Goal: Task Accomplishment & Management: Use online tool/utility

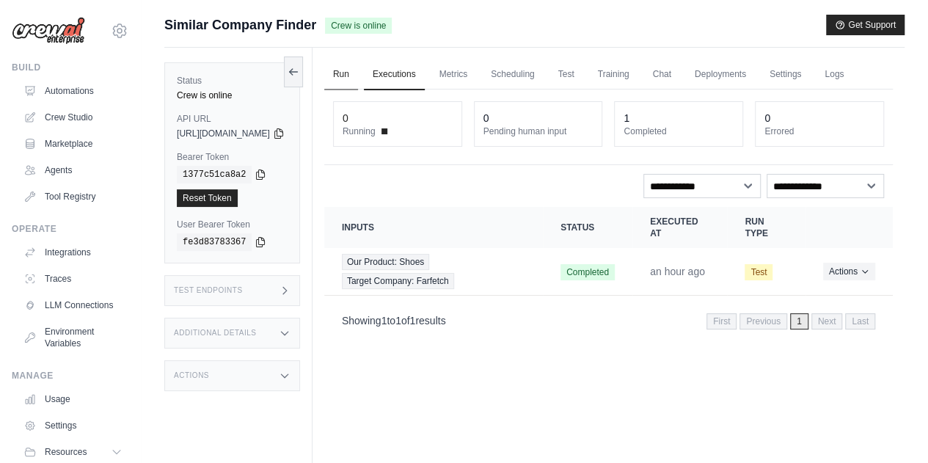
click at [358, 71] on link "Run" at bounding box center [341, 74] width 34 height 31
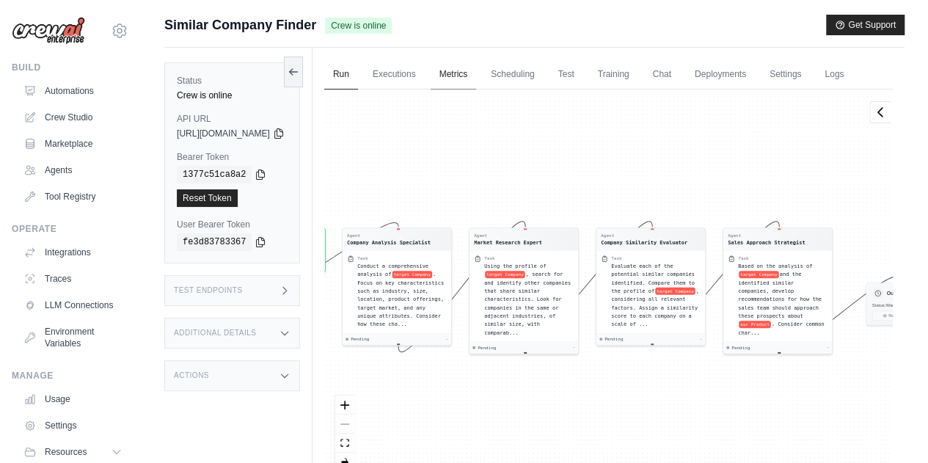
click at [477, 77] on link "Metrics" at bounding box center [454, 74] width 46 height 31
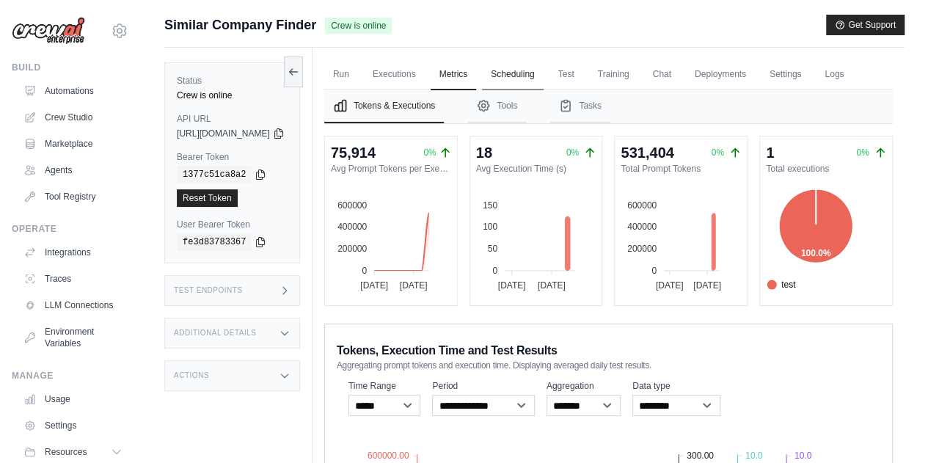
click at [541, 81] on link "Scheduling" at bounding box center [512, 74] width 61 height 31
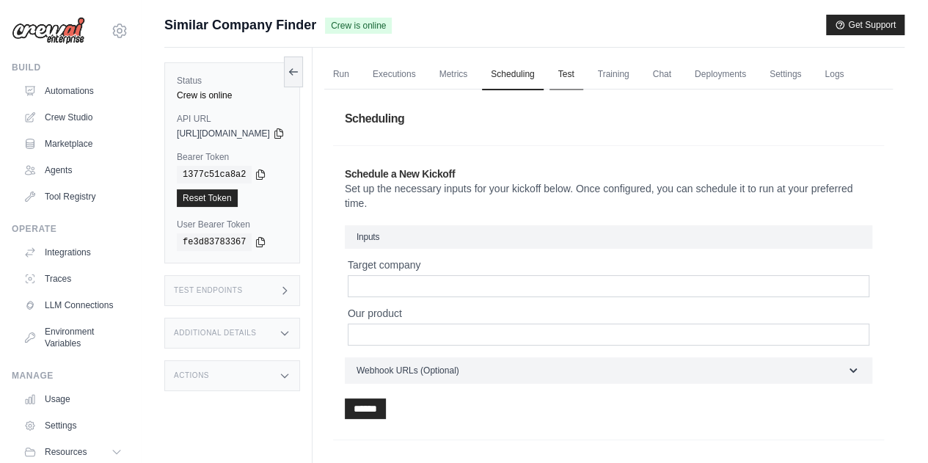
click at [583, 75] on link "Test" at bounding box center [567, 74] width 34 height 31
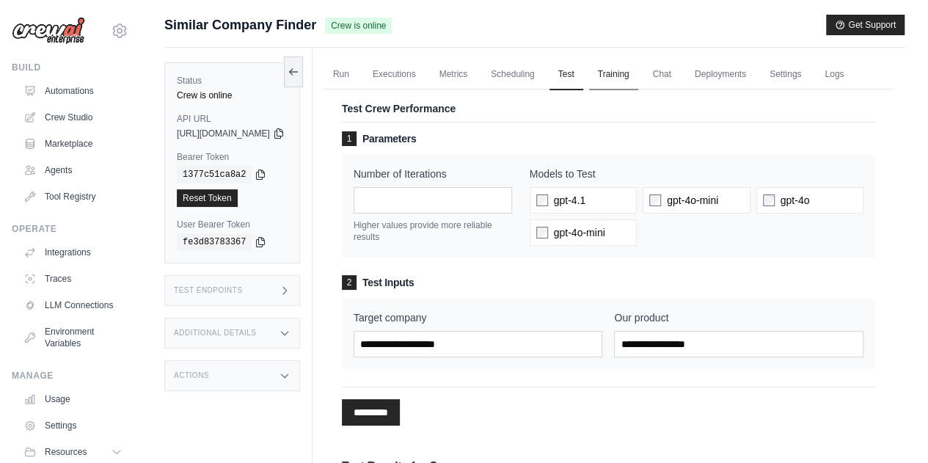
click at [639, 74] on link "Training" at bounding box center [613, 74] width 49 height 31
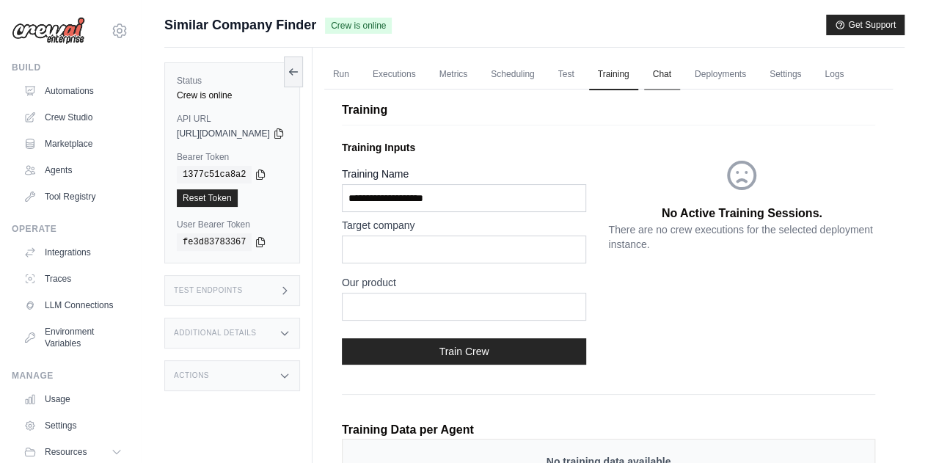
click at [680, 74] on link "Chat" at bounding box center [662, 74] width 36 height 31
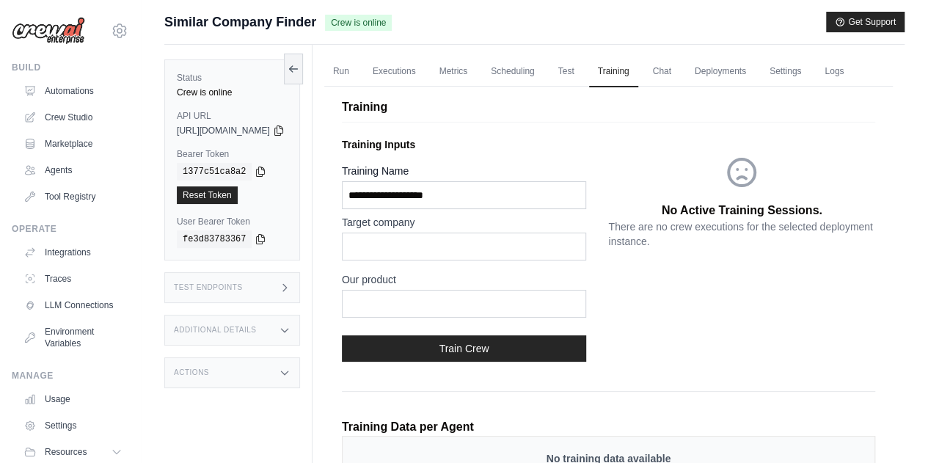
scroll to position [1, 0]
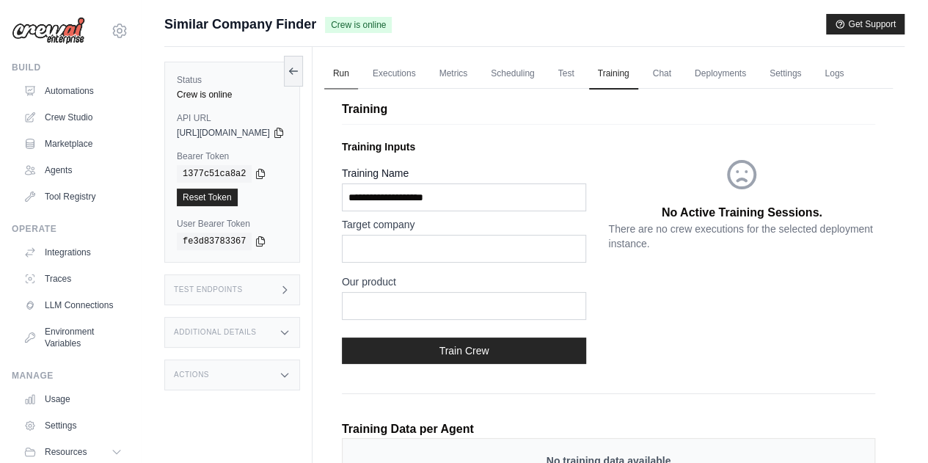
click at [358, 76] on link "Run" at bounding box center [341, 74] width 34 height 31
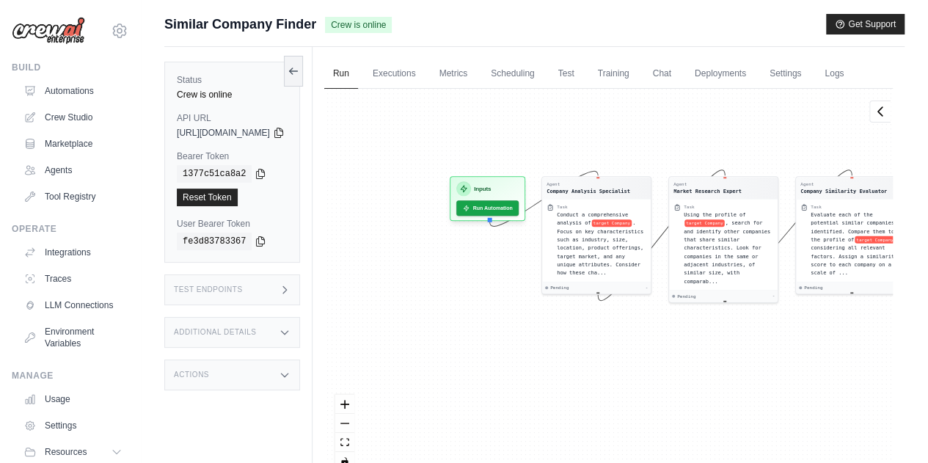
drag, startPoint x: 476, startPoint y: 429, endPoint x: 675, endPoint y: 378, distance: 206.0
click at [675, 378] on div "Agent Company Analysis Specialist Task Conduct a comprehensive analysis of targ…" at bounding box center [608, 285] width 569 height 393
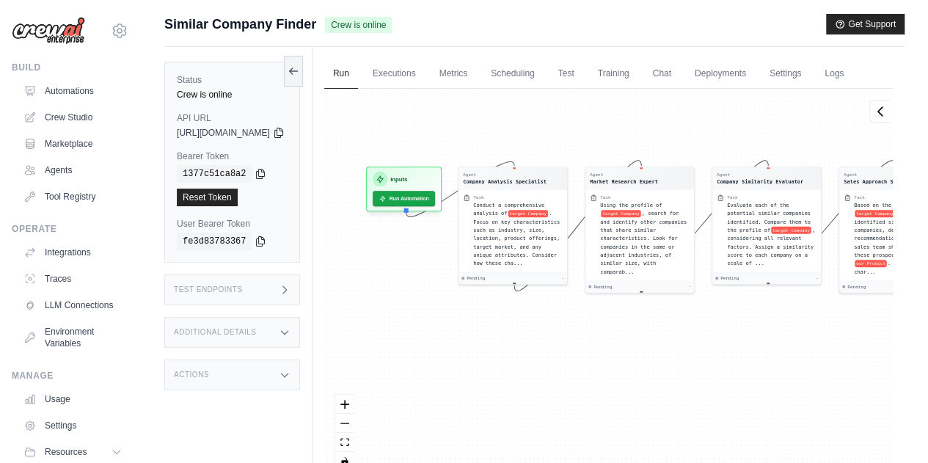
drag, startPoint x: 609, startPoint y: 383, endPoint x: 509, endPoint y: 370, distance: 100.7
click at [509, 370] on div "Agent Company Analysis Specialist Task Conduct a comprehensive analysis of targ…" at bounding box center [608, 285] width 569 height 393
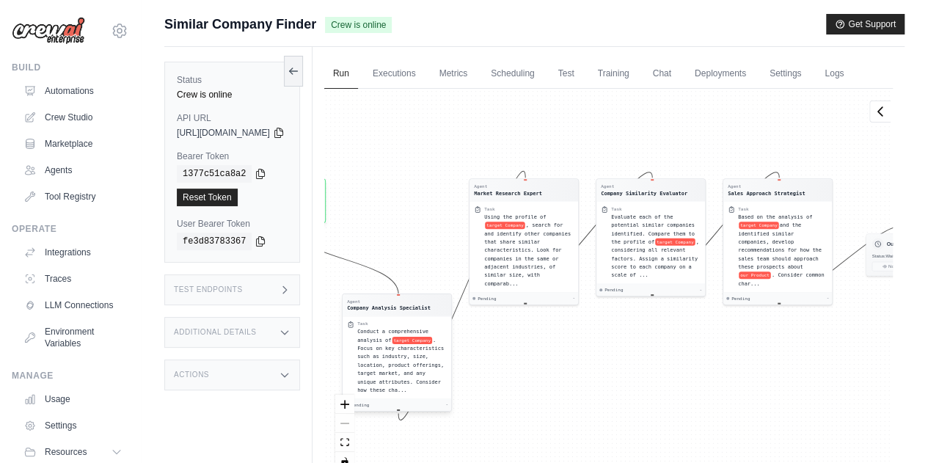
drag, startPoint x: 534, startPoint y: 274, endPoint x: 426, endPoint y: 422, distance: 183.4
click at [426, 399] on div "Task Conduct a comprehensive analysis of target Company . Focus on key characte…" at bounding box center [397, 357] width 109 height 82
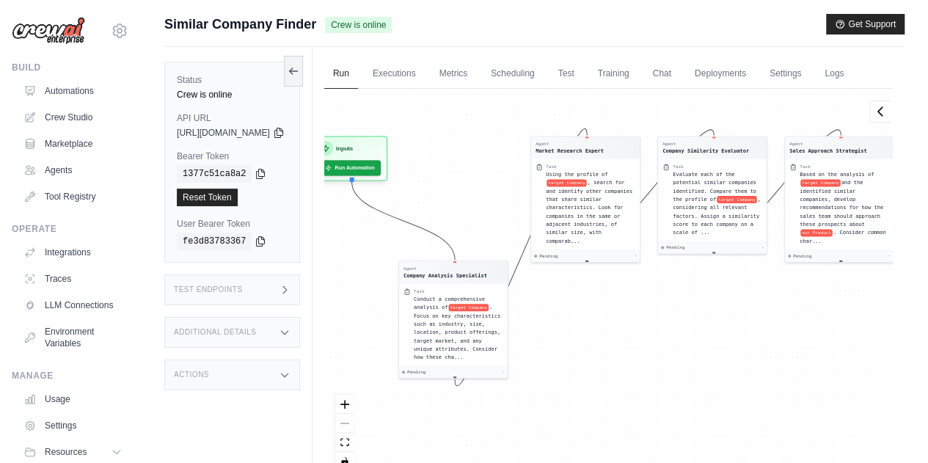
drag, startPoint x: 575, startPoint y: 378, endPoint x: 635, endPoint y: 353, distance: 64.5
click at [635, 353] on div "Agent Company Analysis Specialist Task Conduct a comprehensive analysis of targ…" at bounding box center [608, 285] width 569 height 393
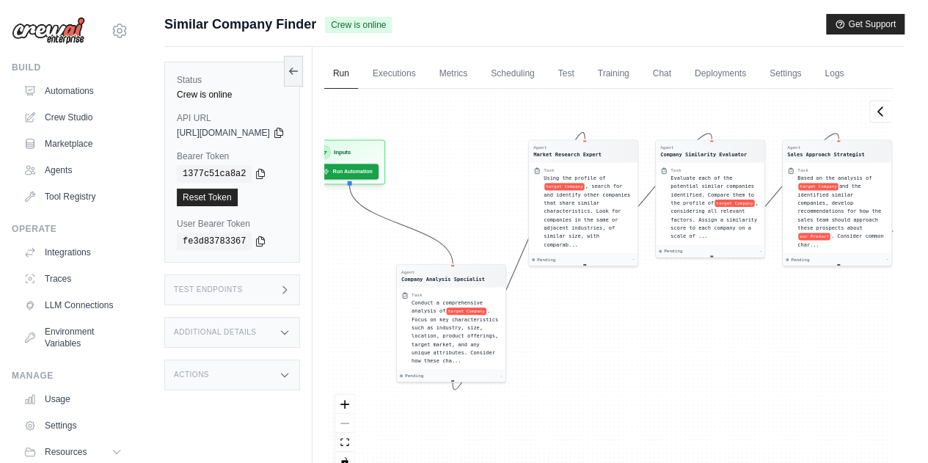
click at [354, 454] on div "React Flow controls" at bounding box center [344, 433] width 19 height 76
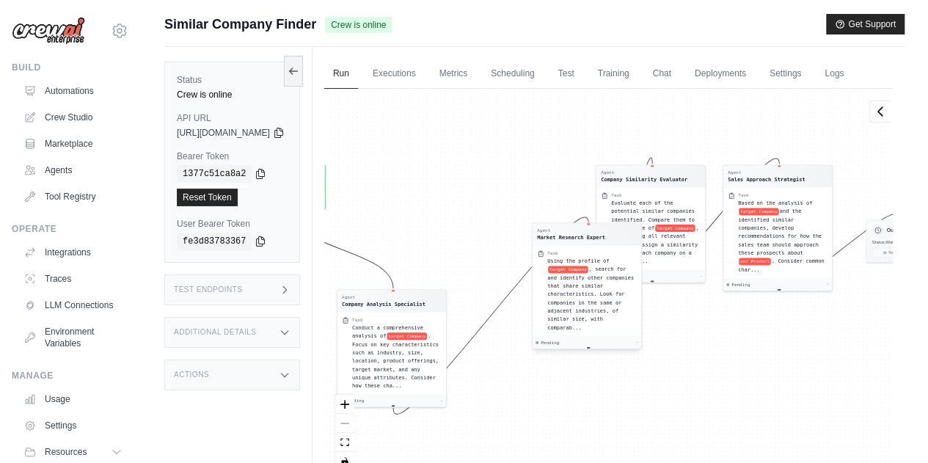
drag, startPoint x: 611, startPoint y: 224, endPoint x: 627, endPoint y: 320, distance: 97.4
click at [627, 320] on div "Using the profile of target Company , search for and identify other companies t…" at bounding box center [593, 294] width 90 height 75
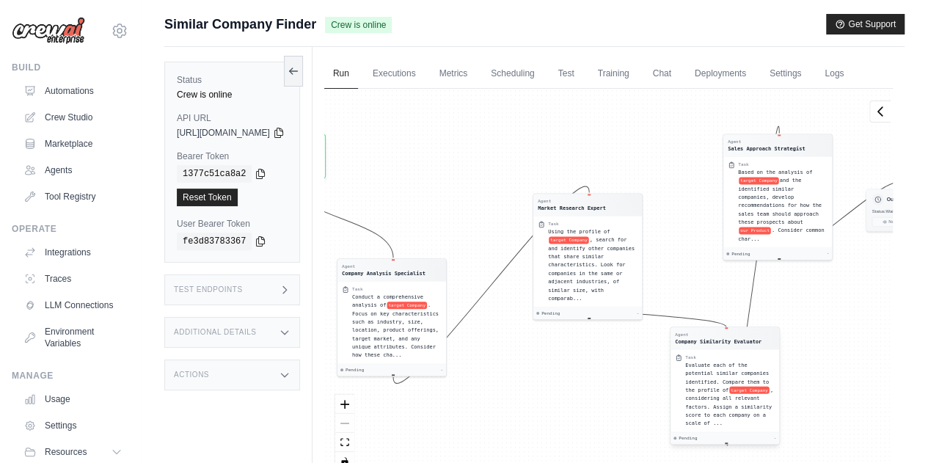
drag, startPoint x: 691, startPoint y: 230, endPoint x: 768, endPoint y: 404, distance: 190.2
click at [768, 393] on span "Evaluate each of the potential similar companies identified. Compare them to th…" at bounding box center [727, 377] width 84 height 31
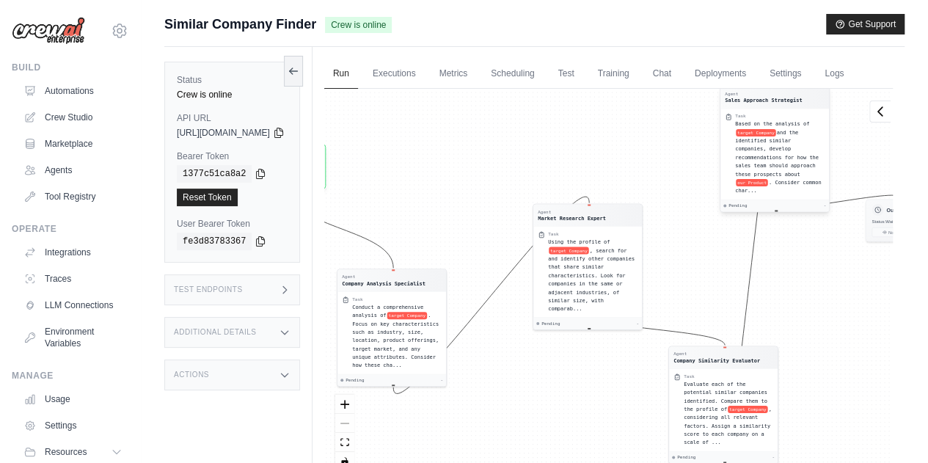
drag, startPoint x: 801, startPoint y: 240, endPoint x: 801, endPoint y: 195, distance: 44.8
click at [801, 194] on div "Based on the analysis of target Company and the identified similar companies, d…" at bounding box center [780, 157] width 90 height 75
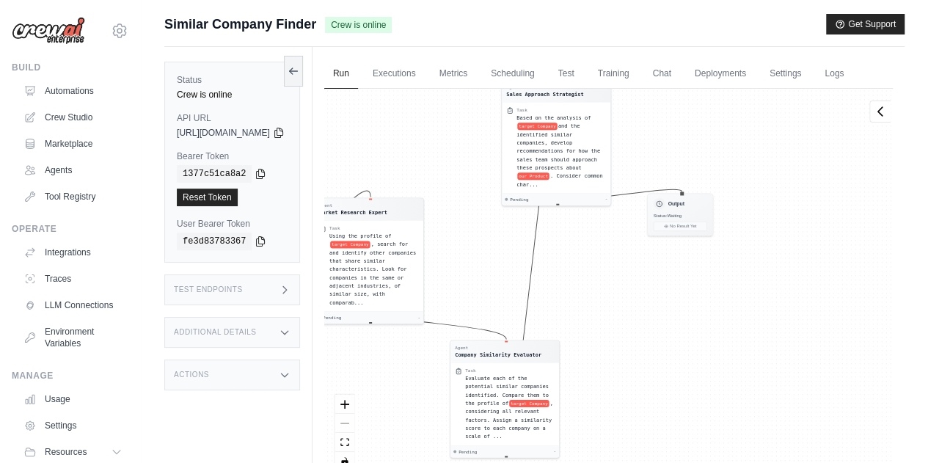
drag, startPoint x: 862, startPoint y: 349, endPoint x: 641, endPoint y: 328, distance: 221.9
click at [641, 328] on div "Agent Company Analysis Specialist Task Conduct a comprehensive analysis of targ…" at bounding box center [608, 285] width 569 height 393
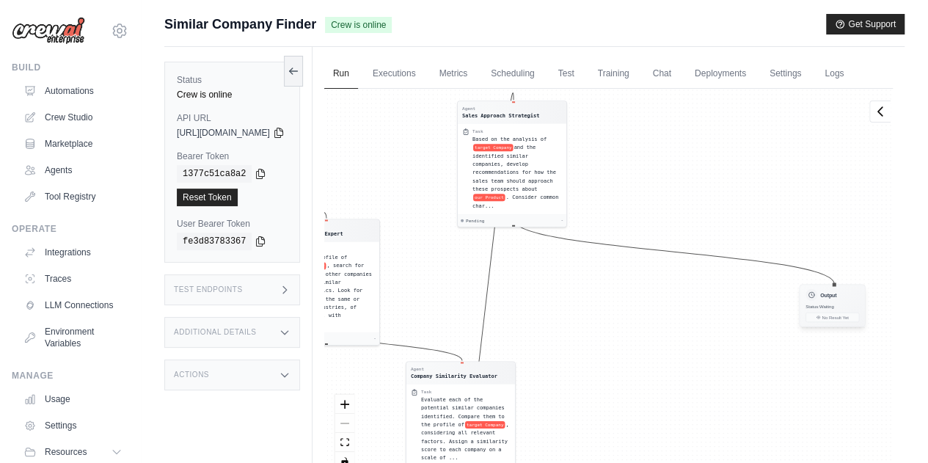
drag, startPoint x: 714, startPoint y: 259, endPoint x: 778, endPoint y: 375, distance: 132.4
click at [778, 375] on div "Agent Company Analysis Specialist Task Conduct a comprehensive analysis of targ…" at bounding box center [608, 285] width 569 height 393
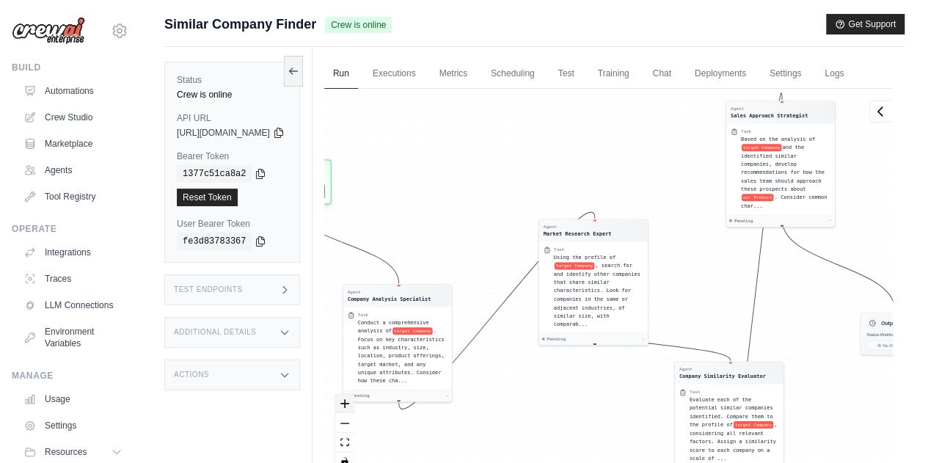
click at [354, 413] on button "zoom in" at bounding box center [344, 403] width 19 height 19
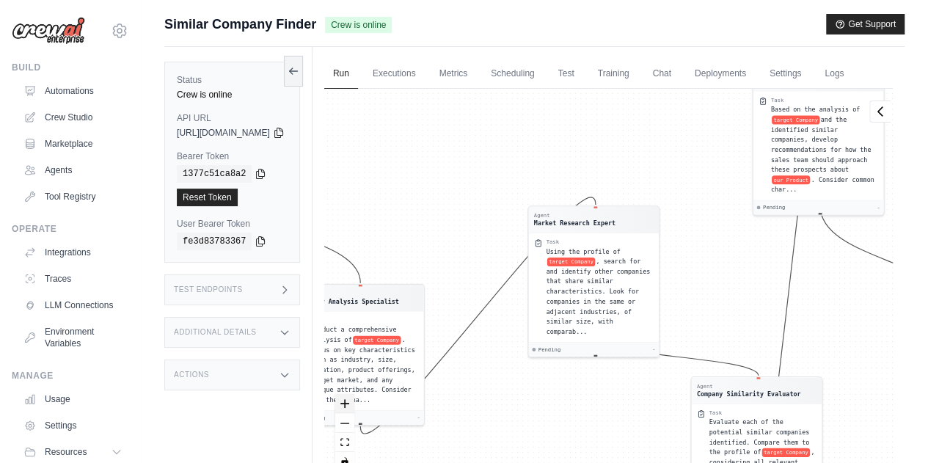
click at [354, 413] on button "zoom in" at bounding box center [344, 403] width 19 height 19
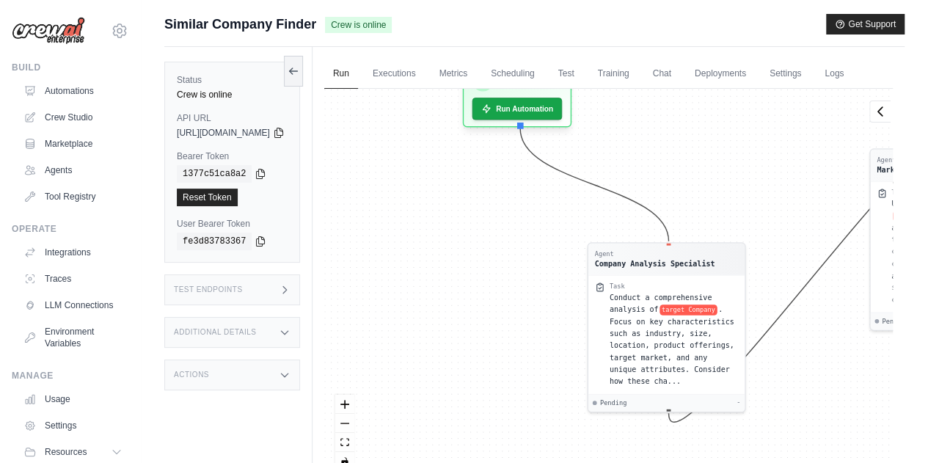
drag, startPoint x: 543, startPoint y: 422, endPoint x: 934, endPoint y: 393, distance: 392.3
click at [928, 393] on html "leeakpareva@gmail.com Settings Build Automations Crew Studio" at bounding box center [464, 261] width 928 height 525
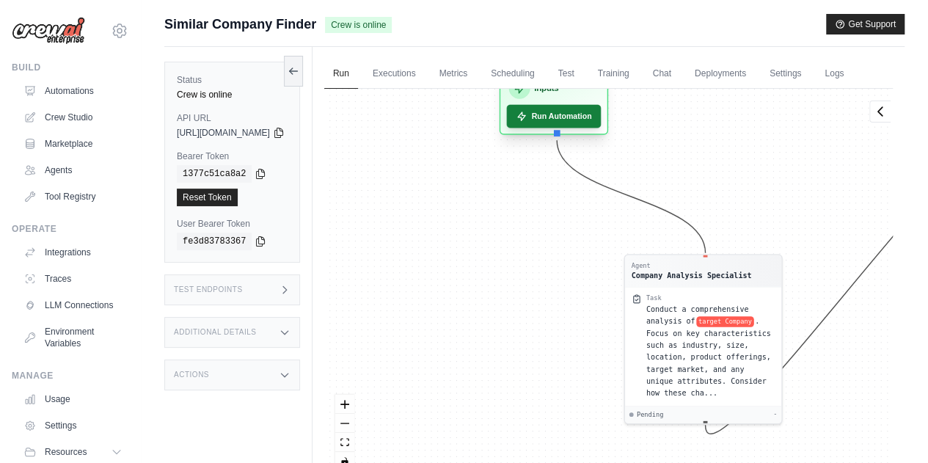
click at [595, 128] on button "Run Automation" at bounding box center [553, 116] width 95 height 23
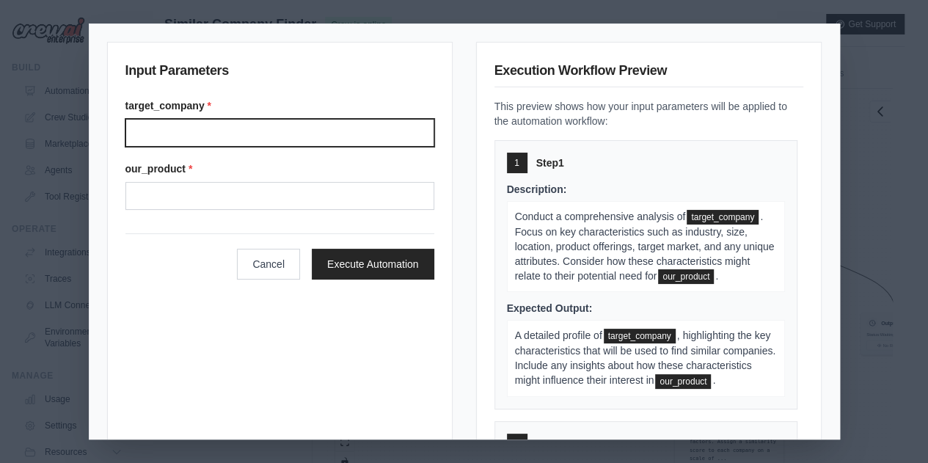
click at [301, 131] on input "Target company" at bounding box center [280, 133] width 309 height 28
type input "****"
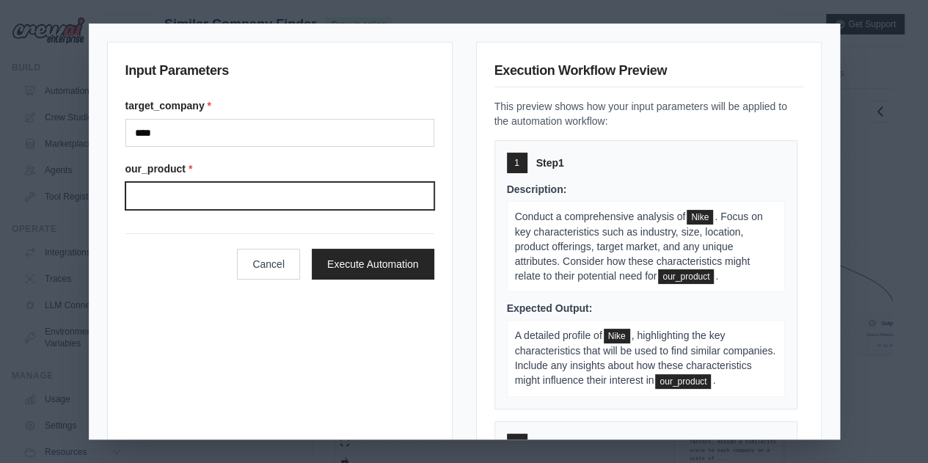
click at [263, 189] on input "Our product" at bounding box center [280, 196] width 309 height 28
type input "*"
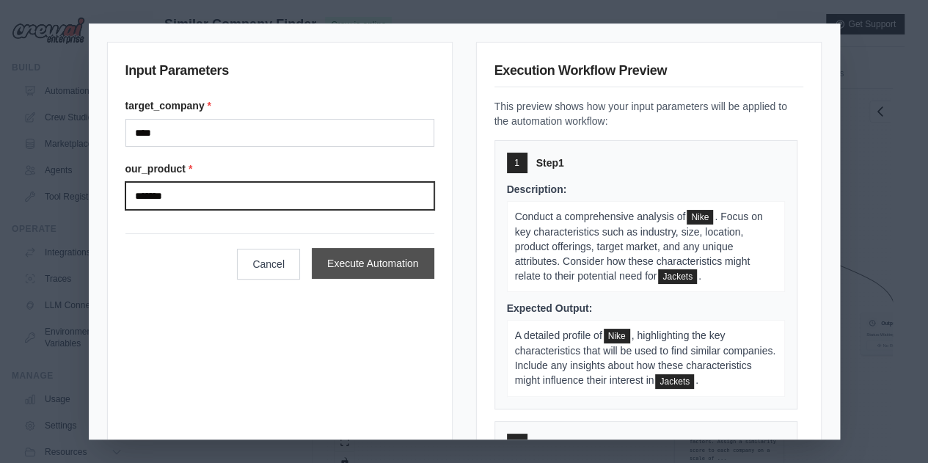
type input "*******"
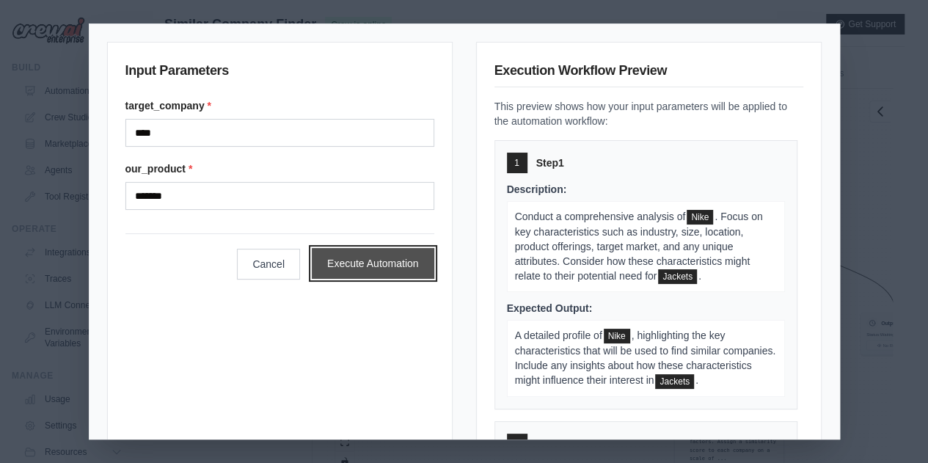
click at [382, 252] on button "Execute Automation" at bounding box center [373, 263] width 123 height 31
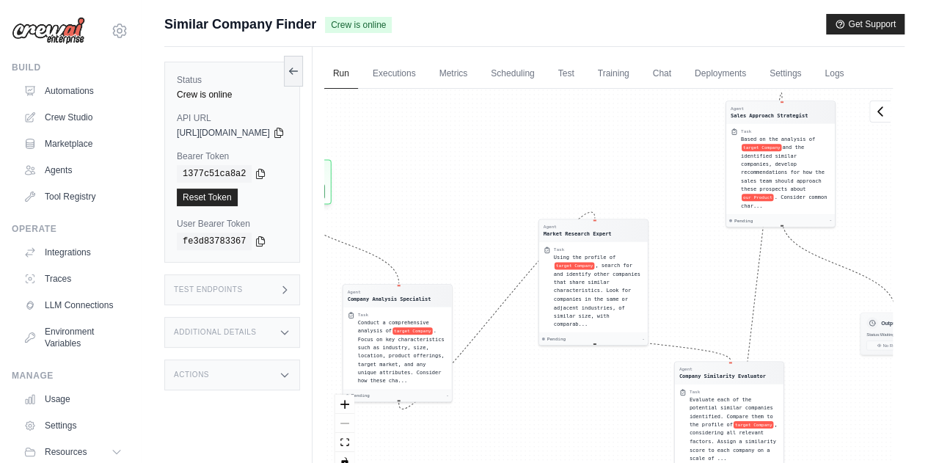
scroll to position [90, 0]
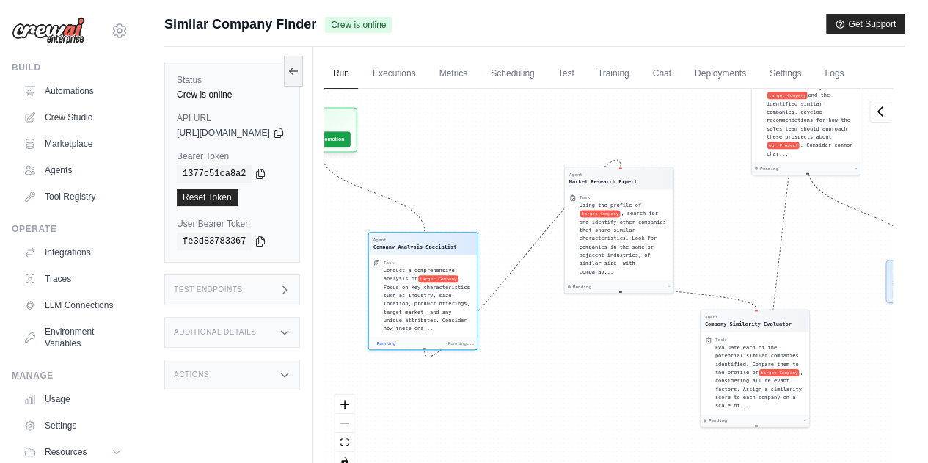
drag, startPoint x: 487, startPoint y: 260, endPoint x: 605, endPoint y: 109, distance: 190.9
click at [605, 109] on div "Run Executions Metrics Scheduling Test Training Chat Deployments Settings Logs …" at bounding box center [609, 278] width 592 height 463
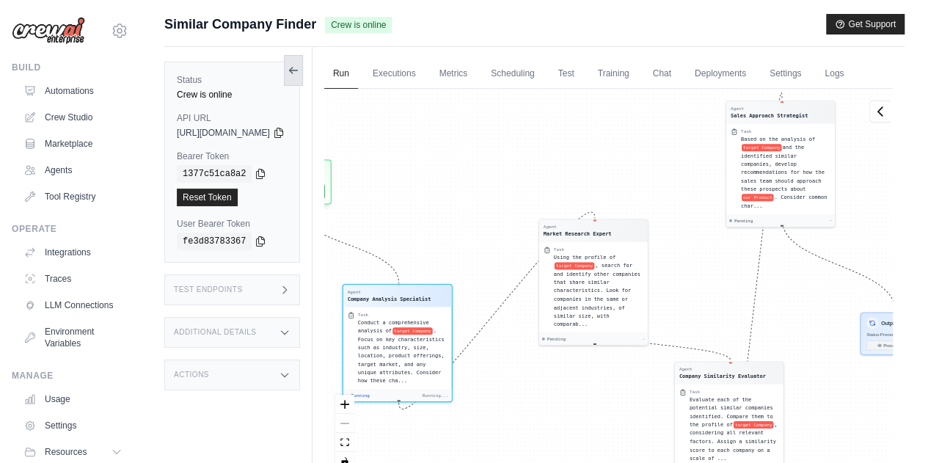
click at [299, 68] on icon at bounding box center [294, 71] width 12 height 12
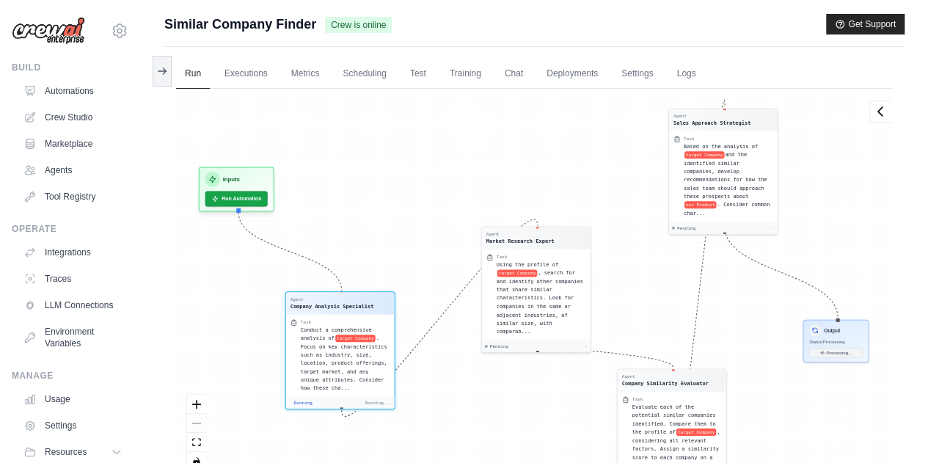
drag, startPoint x: 399, startPoint y: 178, endPoint x: 378, endPoint y: 161, distance: 27.6
click at [378, 161] on div "Agent Company Analysis Specialist Task Conduct a comprehensive analysis of targ…" at bounding box center [534, 285] width 717 height 393
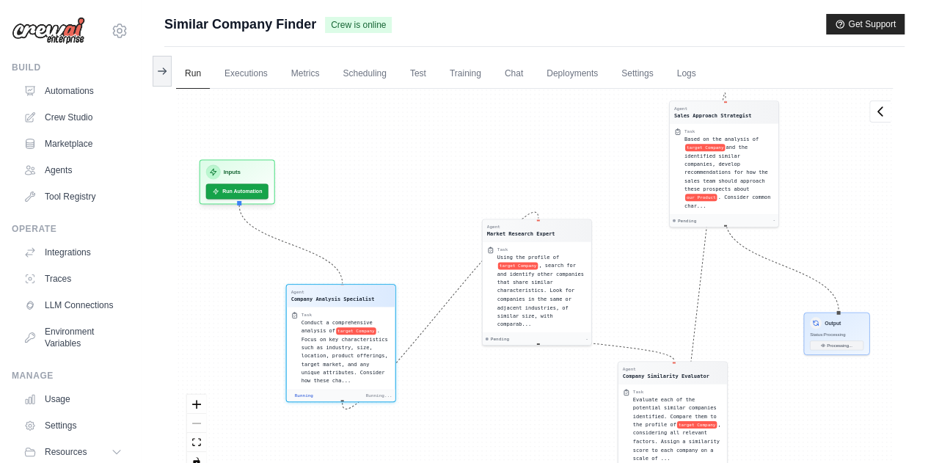
scroll to position [313, 0]
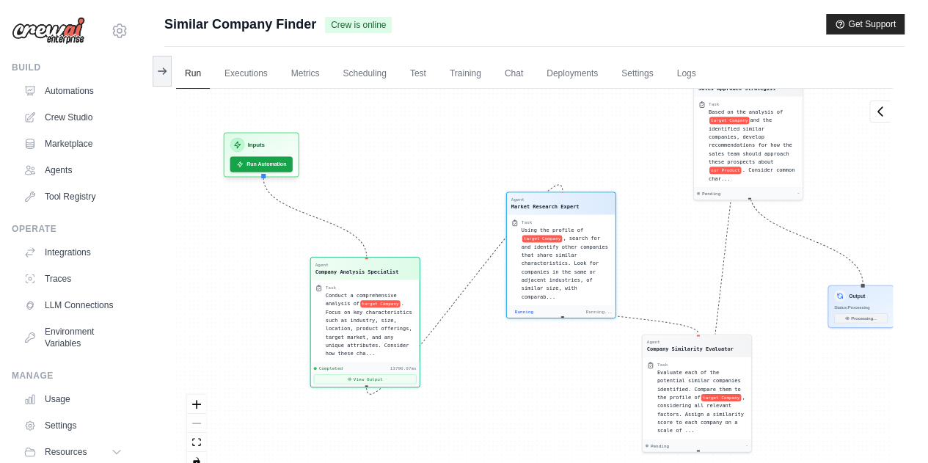
drag, startPoint x: 577, startPoint y: 154, endPoint x: 441, endPoint y: 50, distance: 171.2
click at [441, 50] on div "Run Executions Metrics Scheduling Test Training Chat Deployments Settings Logs …" at bounding box center [534, 278] width 741 height 463
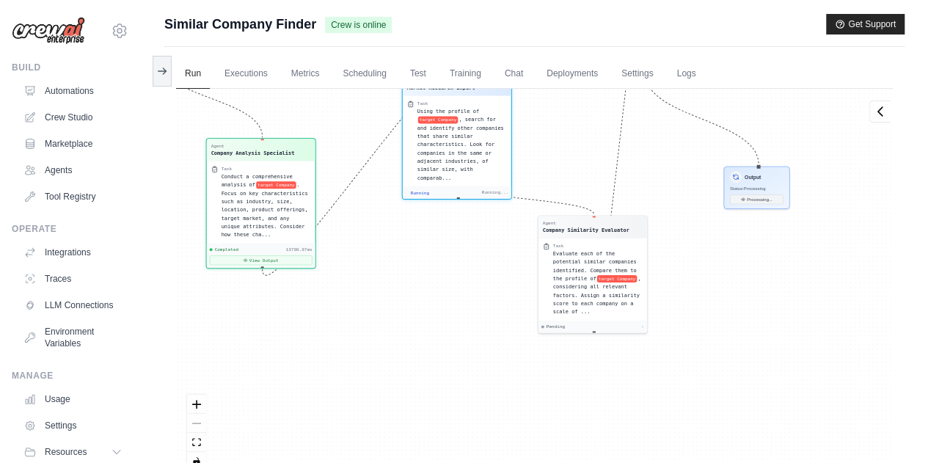
drag, startPoint x: 520, startPoint y: 401, endPoint x: 440, endPoint y: 255, distance: 167.2
click at [440, 255] on div "Agent Company Analysis Specialist Task Conduct a comprehensive analysis of targ…" at bounding box center [534, 285] width 717 height 393
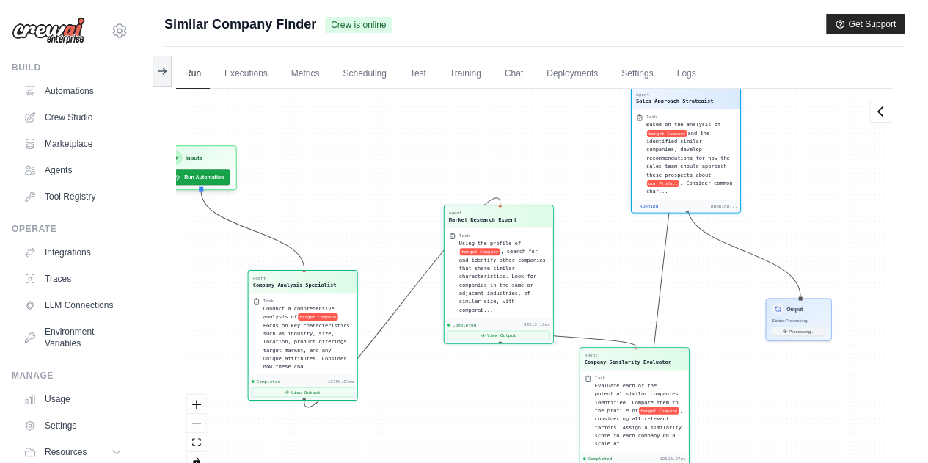
scroll to position [7854, 0]
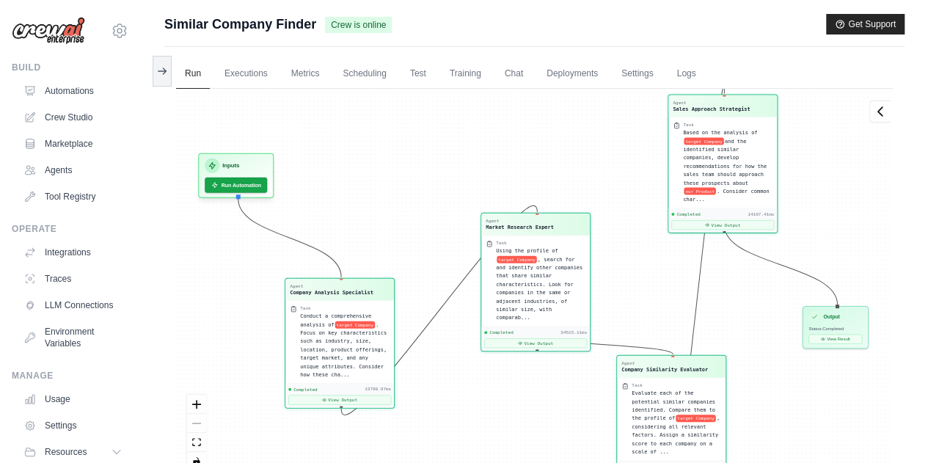
drag, startPoint x: 564, startPoint y: 139, endPoint x: 491, endPoint y: 120, distance: 75.1
click at [491, 120] on div "Agent Company Analysis Specialist Task Conduct a comprehensive analysis of targ…" at bounding box center [534, 285] width 717 height 393
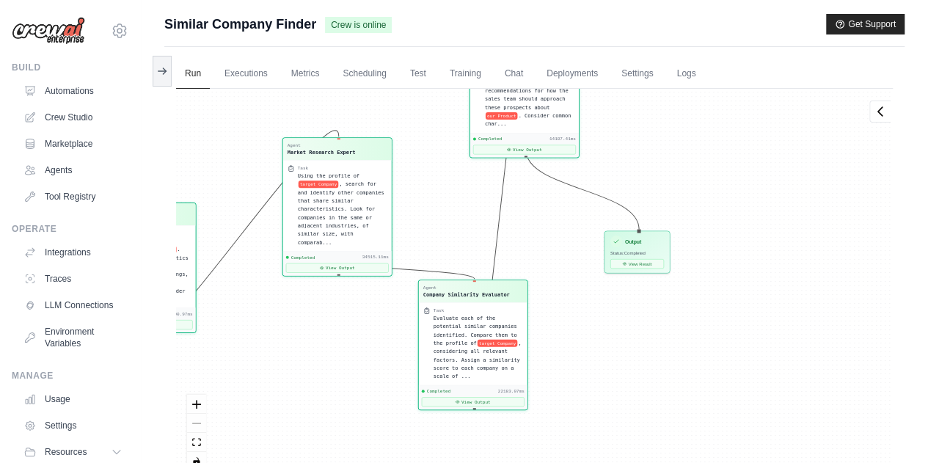
drag, startPoint x: 785, startPoint y: 382, endPoint x: 579, endPoint y: 304, distance: 220.7
click at [579, 304] on div "Agent Company Analysis Specialist Task Conduct a comprehensive analysis of targ…" at bounding box center [534, 285] width 717 height 393
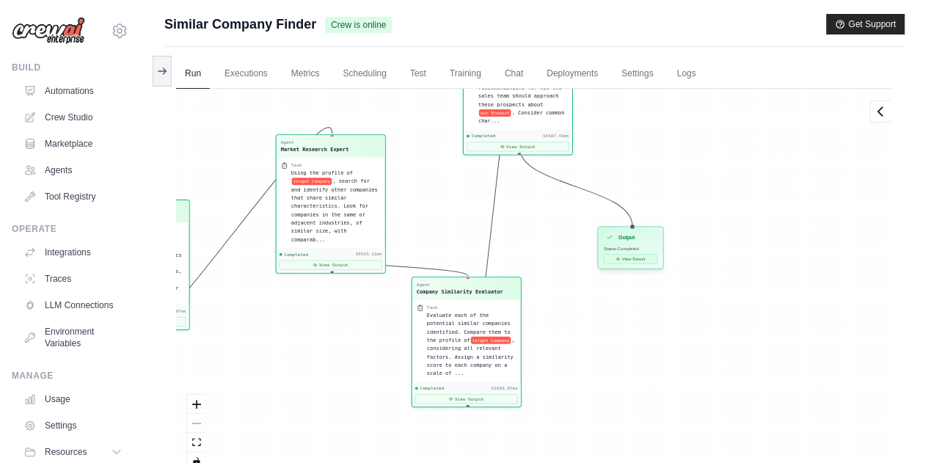
click at [637, 261] on button "View Result" at bounding box center [631, 259] width 54 height 10
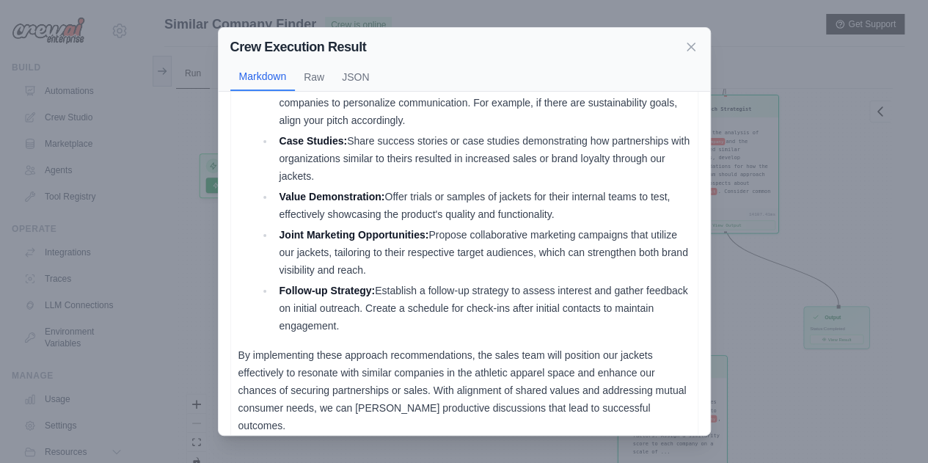
scroll to position [62, 0]
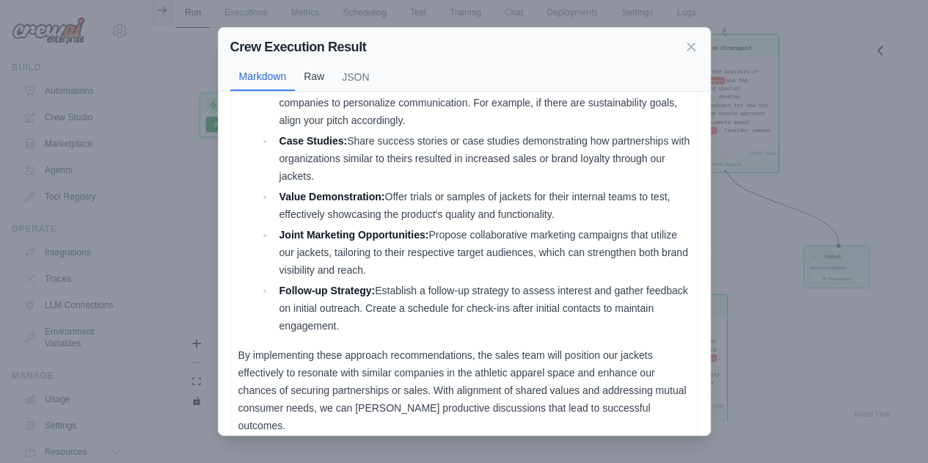
click at [313, 79] on button "Raw" at bounding box center [314, 76] width 38 height 28
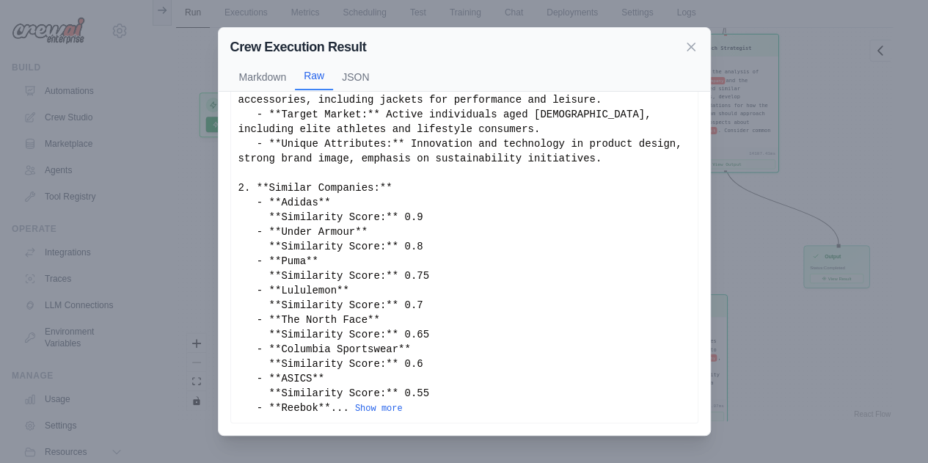
scroll to position [136, 0]
click at [354, 84] on button "JSON" at bounding box center [355, 76] width 45 height 28
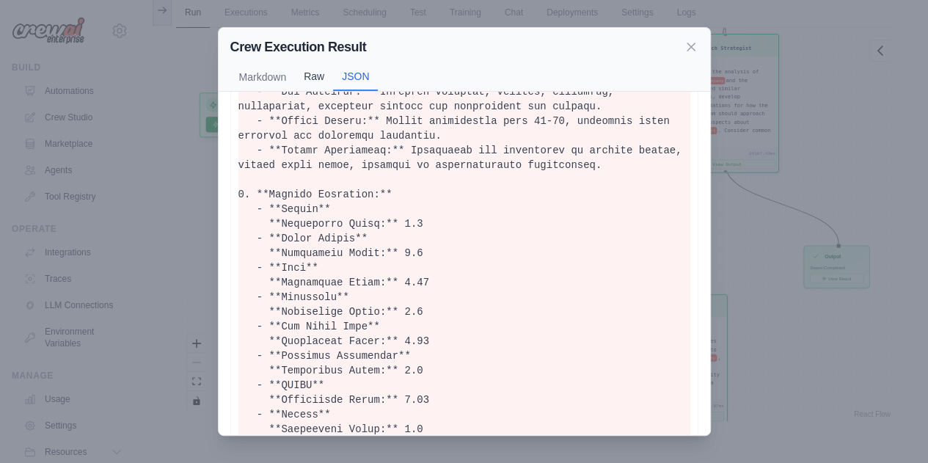
click at [315, 87] on button "Raw" at bounding box center [314, 76] width 38 height 28
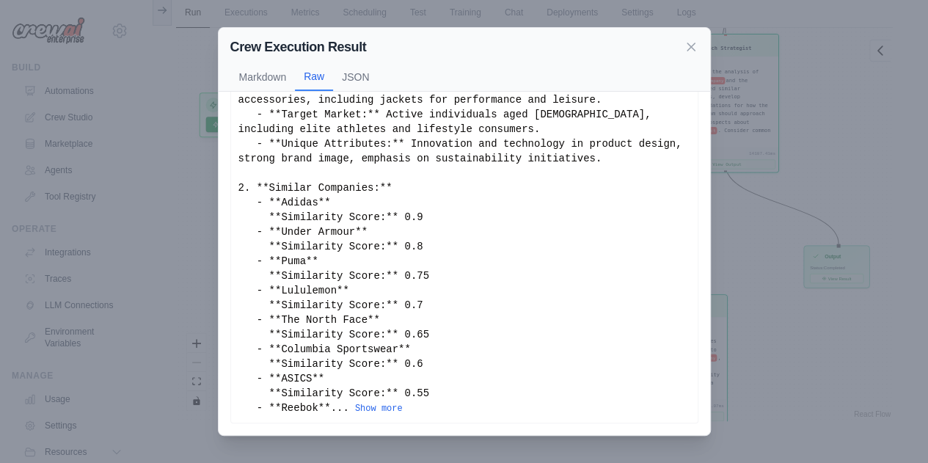
scroll to position [0, 0]
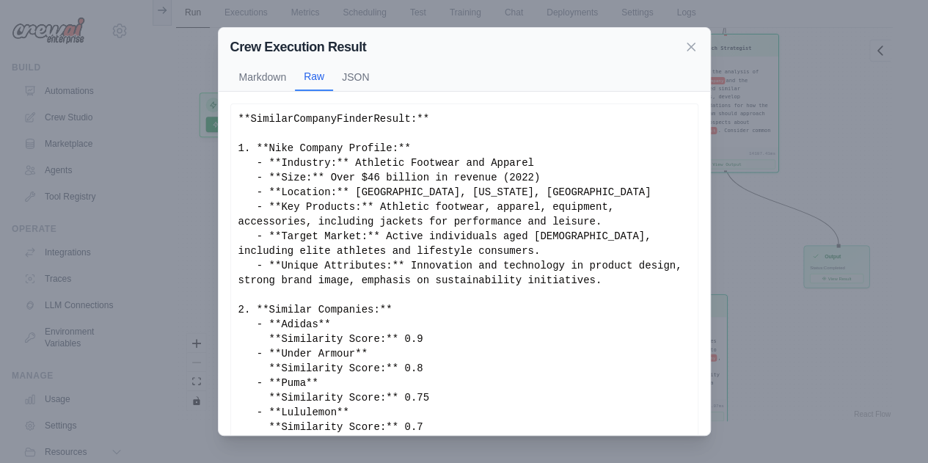
click at [186, 264] on div "Crew Execution Result Markdown Raw JSON SimilarCompanyFinderResult: Nike Compan…" at bounding box center [464, 231] width 928 height 463
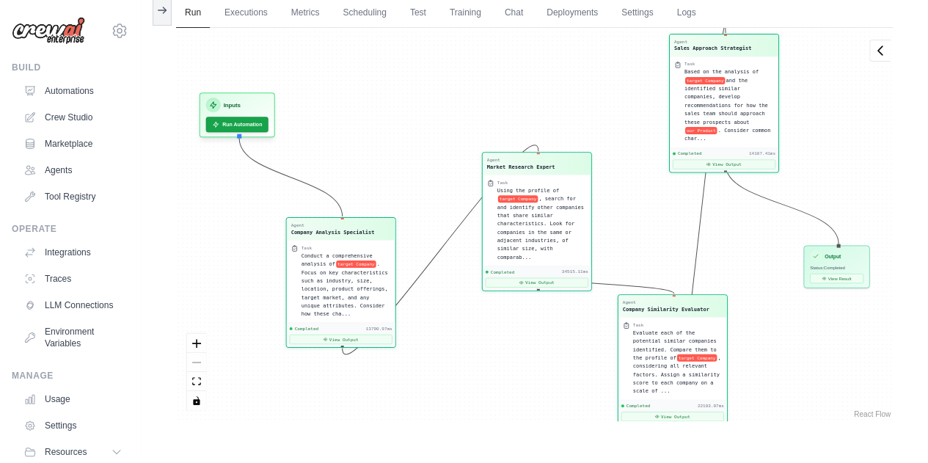
drag, startPoint x: 392, startPoint y: 453, endPoint x: 390, endPoint y: 407, distance: 45.5
click at [390, 407] on main "Submit a support request Describe your issue or question * Please be specific a…" at bounding box center [535, 200] width 788 height 525
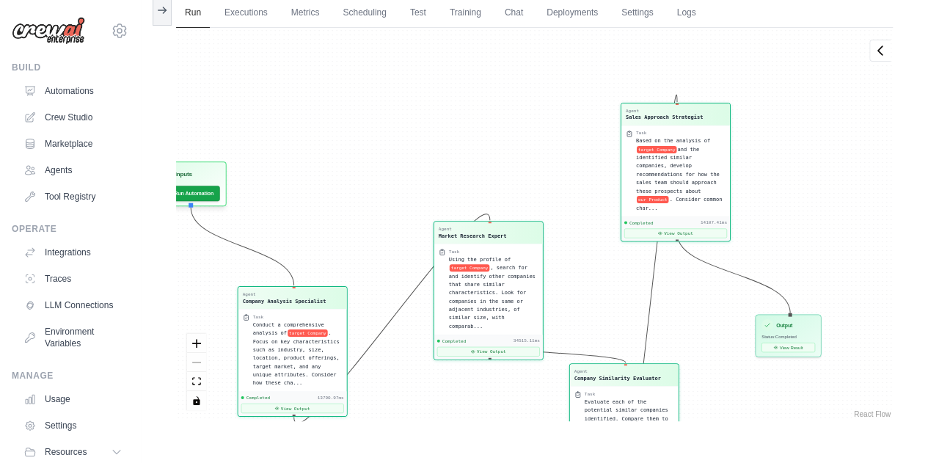
drag, startPoint x: 390, startPoint y: 407, endPoint x: 366, endPoint y: 467, distance: 64.2
click at [366, 462] on html "leeakpareva@gmail.com Settings Build Automations Crew Studio" at bounding box center [464, 200] width 928 height 525
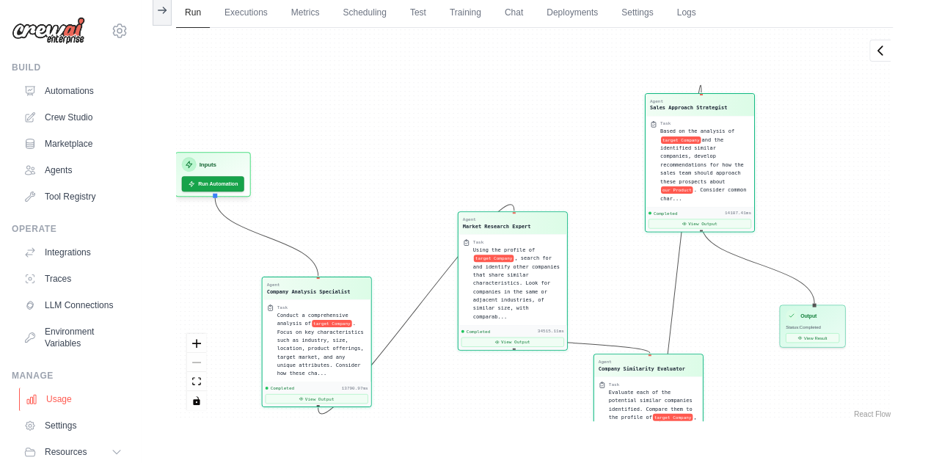
click at [68, 409] on link "Usage" at bounding box center [74, 399] width 111 height 23
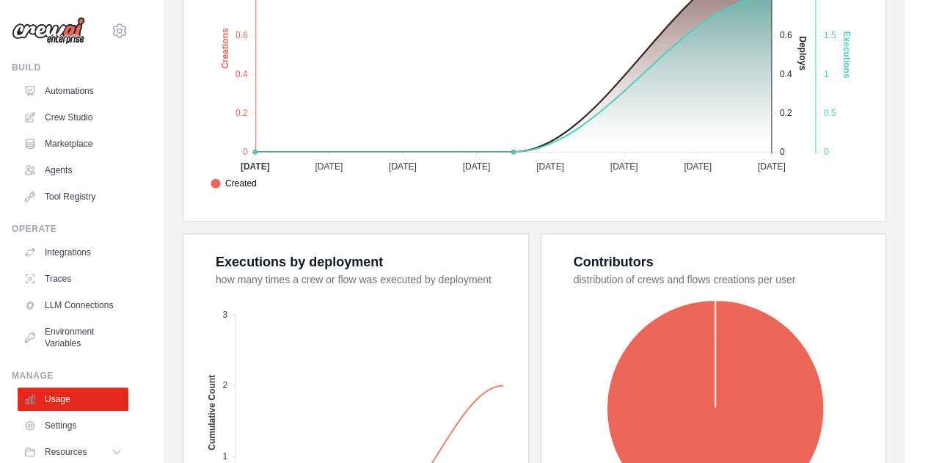
scroll to position [598, 0]
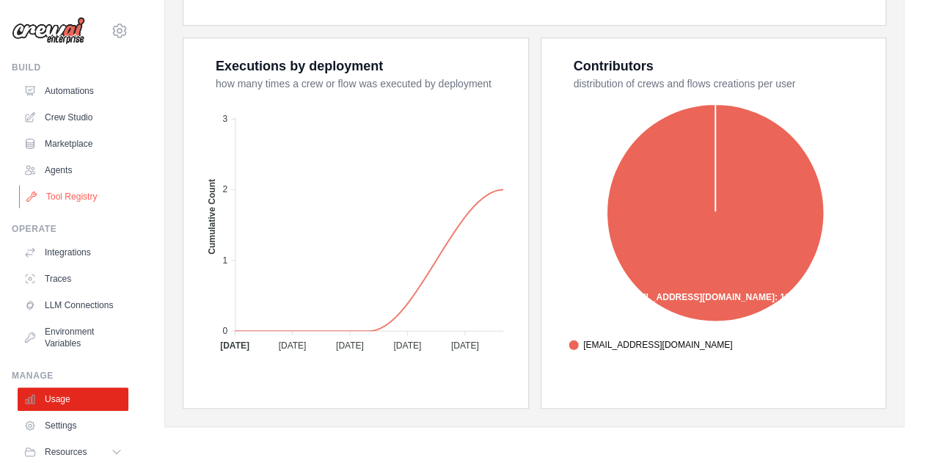
click at [73, 202] on link "Tool Registry" at bounding box center [74, 196] width 111 height 23
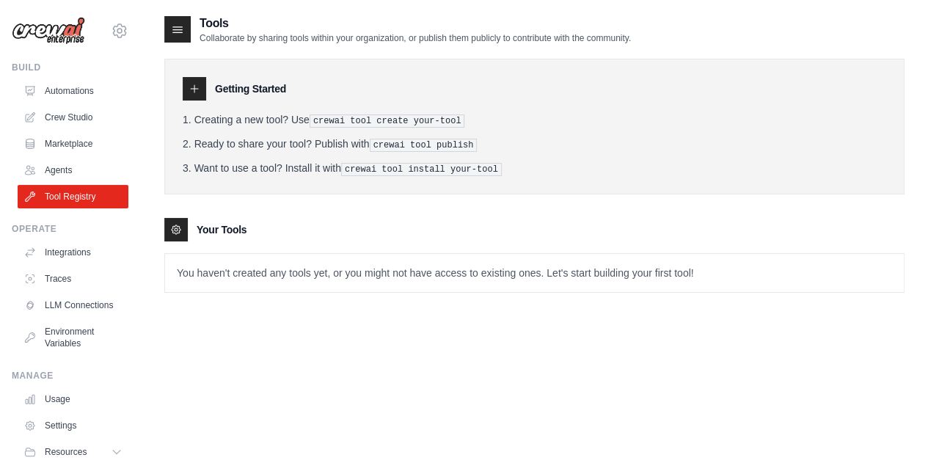
click at [190, 98] on div at bounding box center [194, 88] width 23 height 23
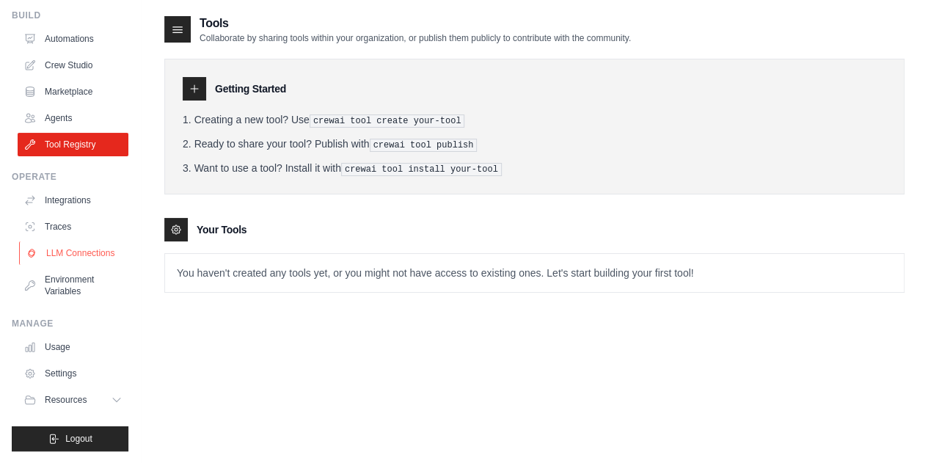
click at [73, 258] on link "LLM Connections" at bounding box center [74, 252] width 111 height 23
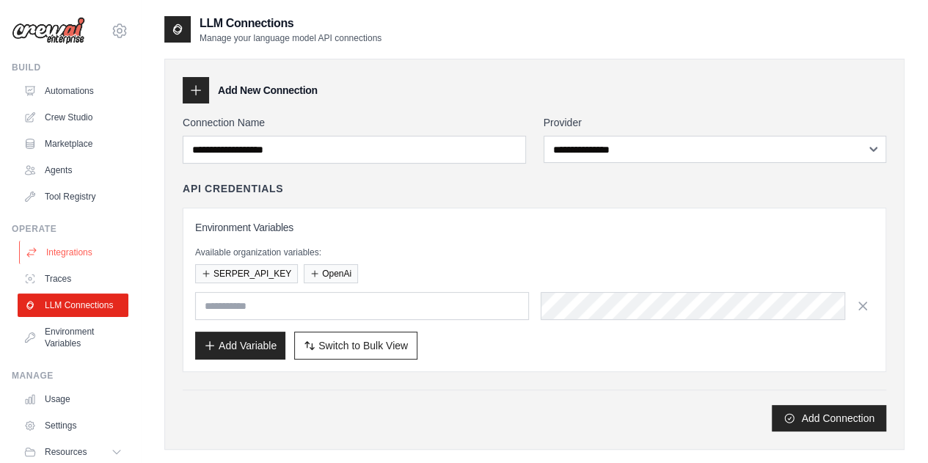
click at [72, 259] on link "Integrations" at bounding box center [74, 252] width 111 height 23
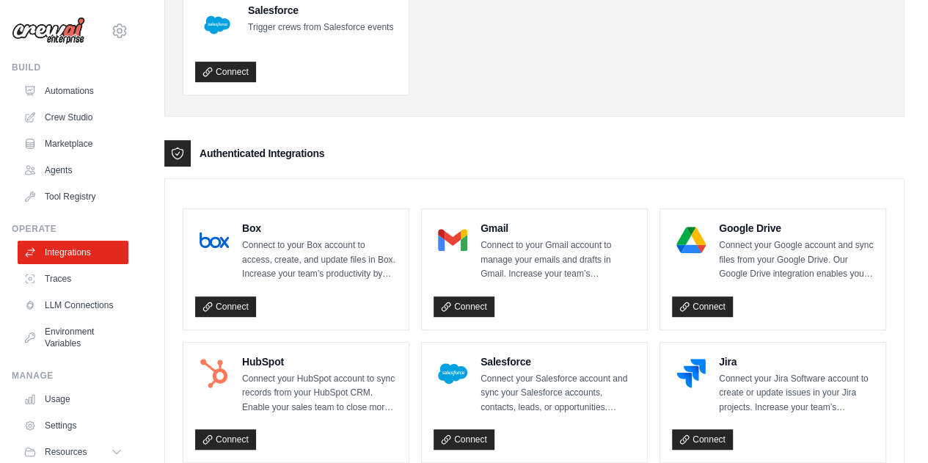
scroll to position [220, 0]
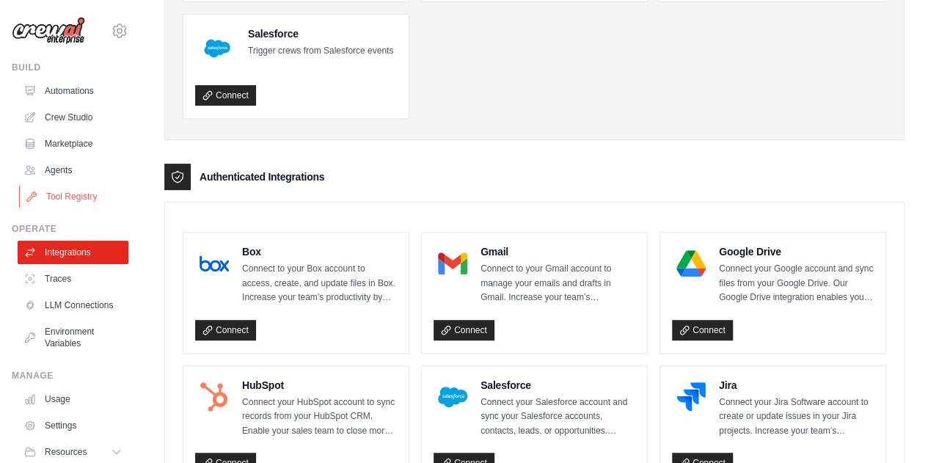
click at [73, 203] on link "Tool Registry" at bounding box center [74, 196] width 111 height 23
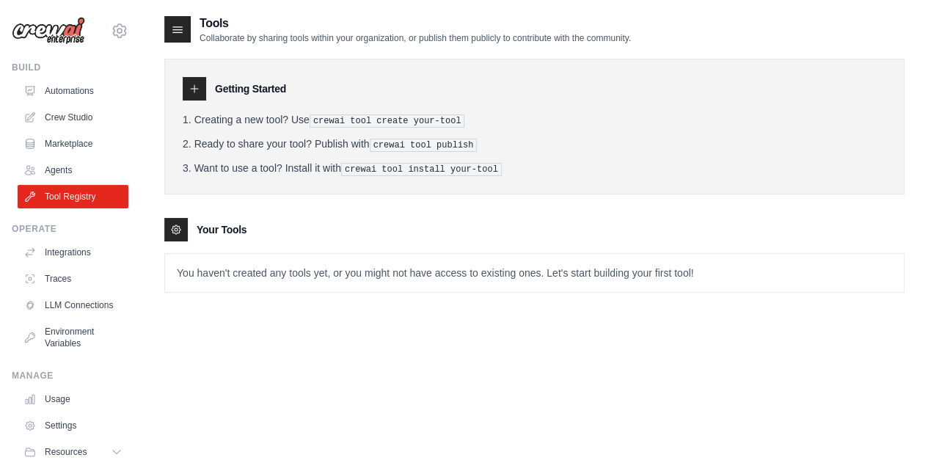
click at [177, 22] on icon at bounding box center [177, 29] width 15 height 15
click at [194, 91] on icon at bounding box center [195, 89] width 12 height 12
click at [69, 92] on link "Automations" at bounding box center [74, 90] width 111 height 23
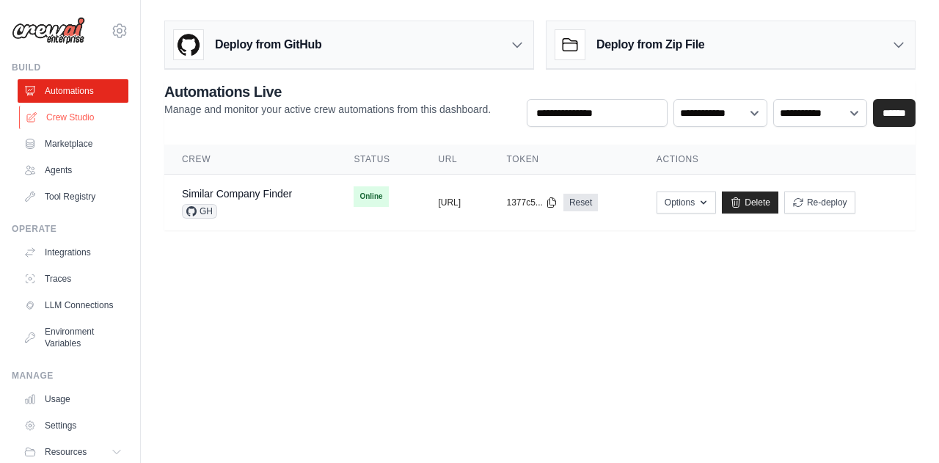
click at [70, 118] on link "Crew Studio" at bounding box center [74, 117] width 111 height 23
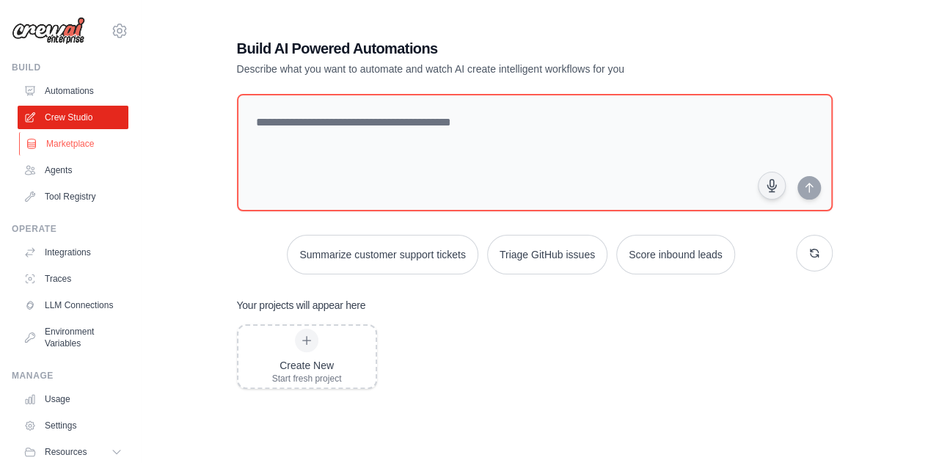
click at [69, 139] on link "Marketplace" at bounding box center [74, 143] width 111 height 23
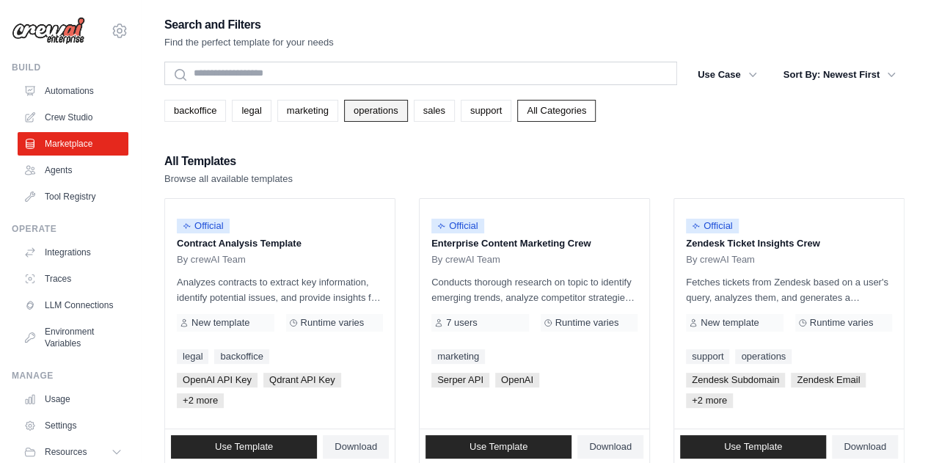
click at [364, 114] on link "operations" at bounding box center [376, 111] width 64 height 22
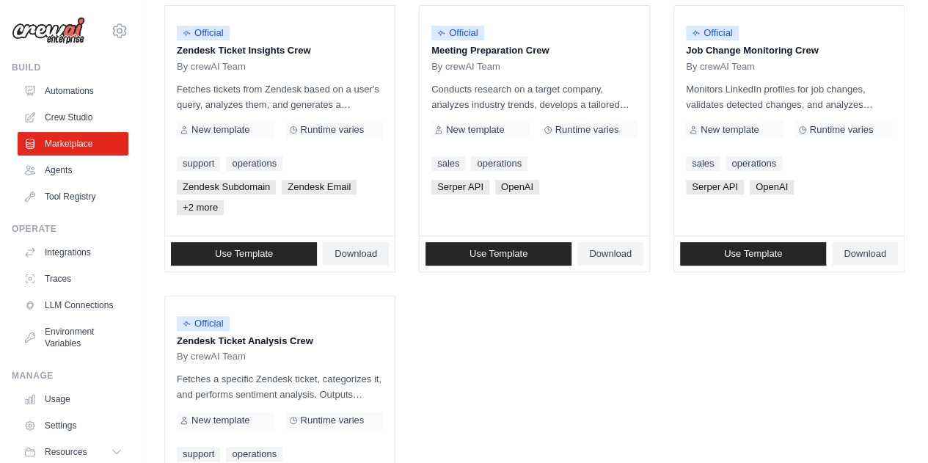
scroll to position [194, 0]
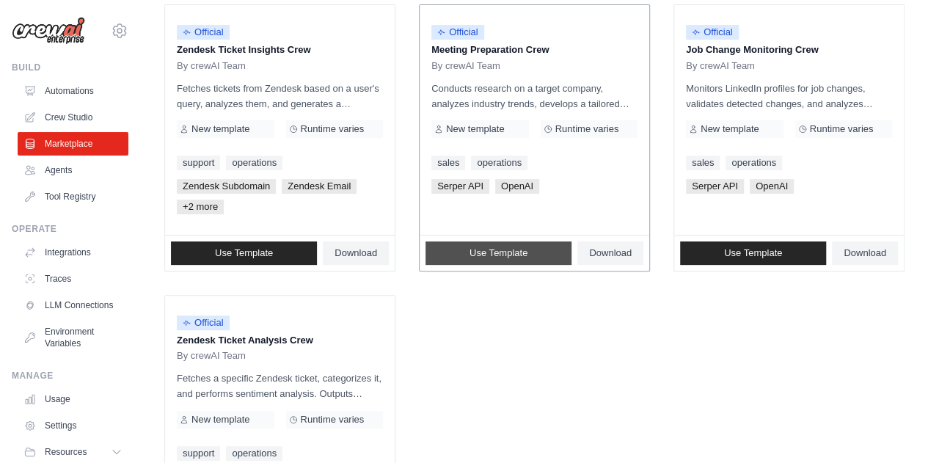
click at [492, 258] on link "Use Template" at bounding box center [499, 252] width 146 height 23
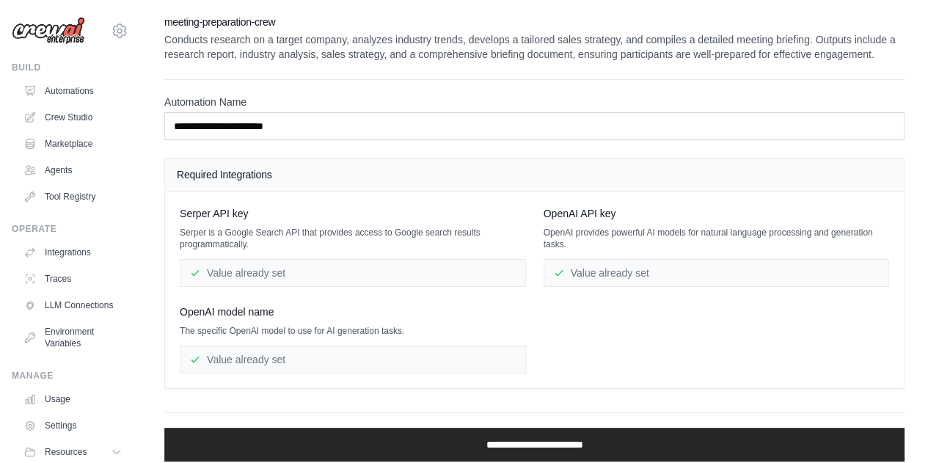
scroll to position [45, 0]
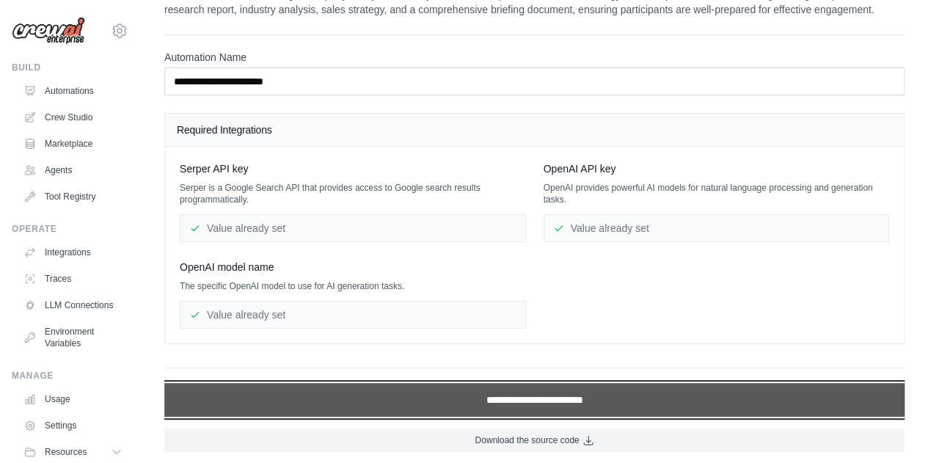
click at [496, 396] on input "**********" at bounding box center [534, 400] width 741 height 34
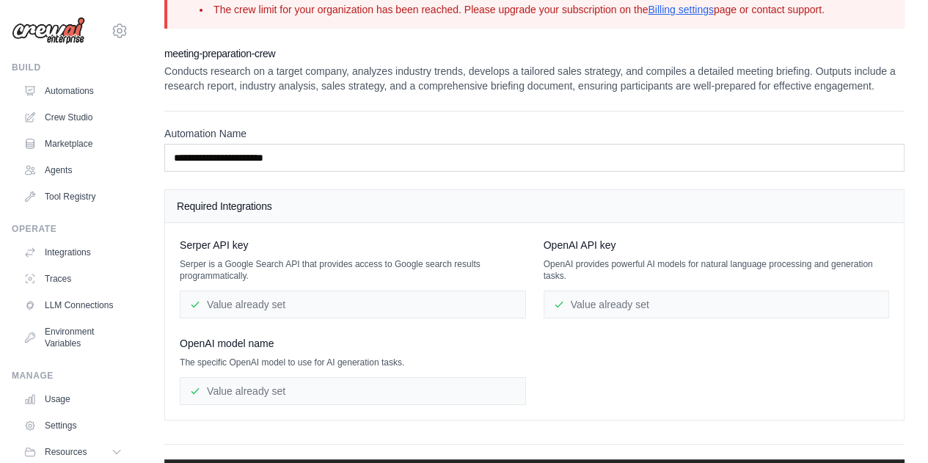
scroll to position [0, 0]
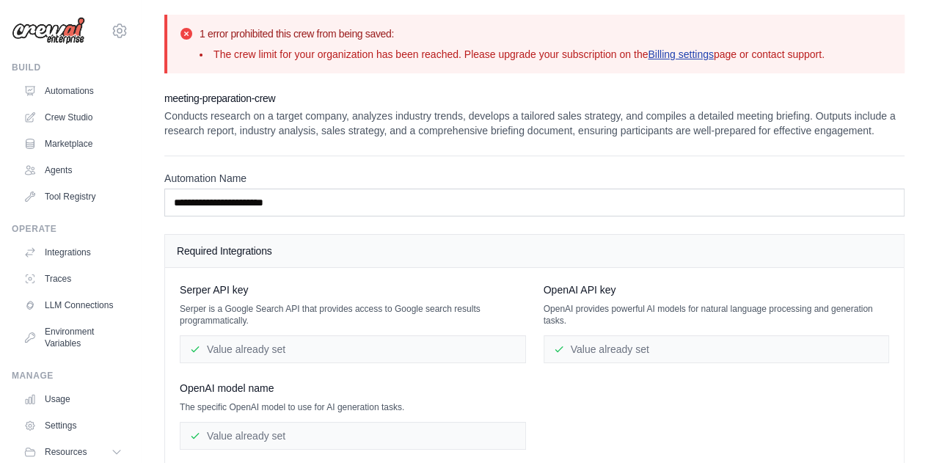
click at [674, 49] on link "Billing settings" at bounding box center [681, 54] width 66 height 12
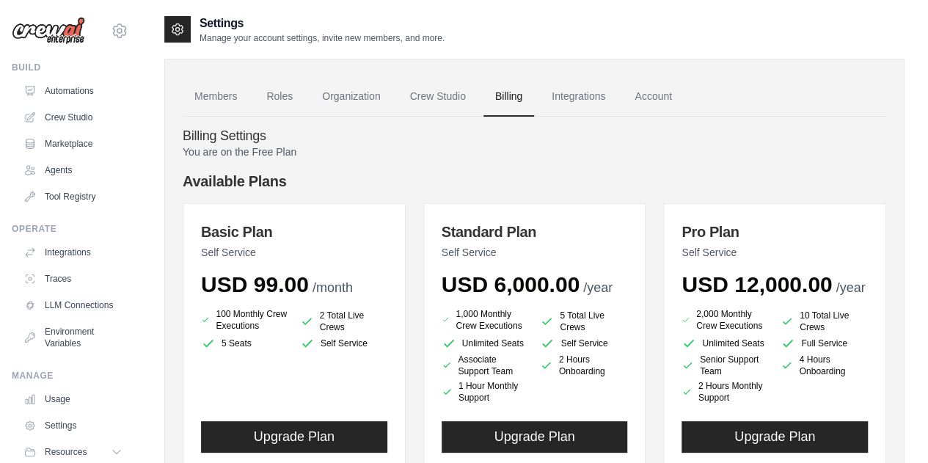
click at [608, 252] on p "Self Service" at bounding box center [535, 252] width 186 height 15
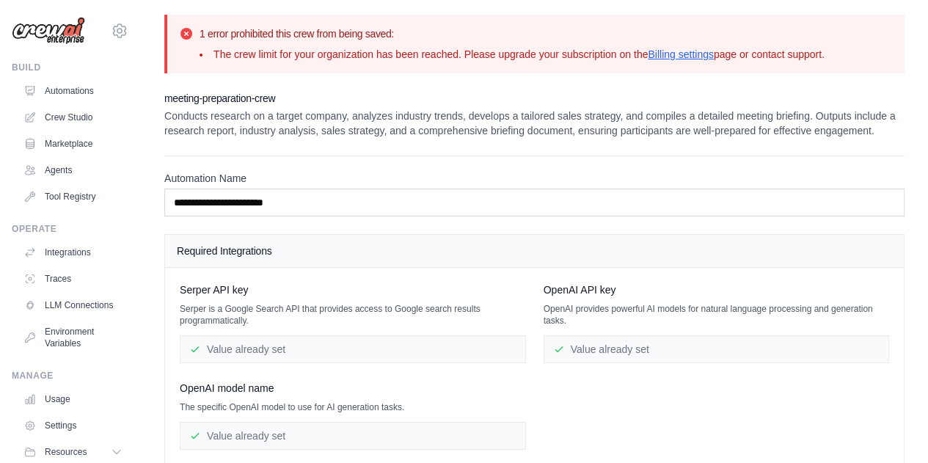
click at [46, 24] on img at bounding box center [48, 31] width 73 height 28
click at [54, 36] on img at bounding box center [48, 31] width 73 height 28
click at [69, 117] on link "Crew Studio" at bounding box center [74, 117] width 111 height 23
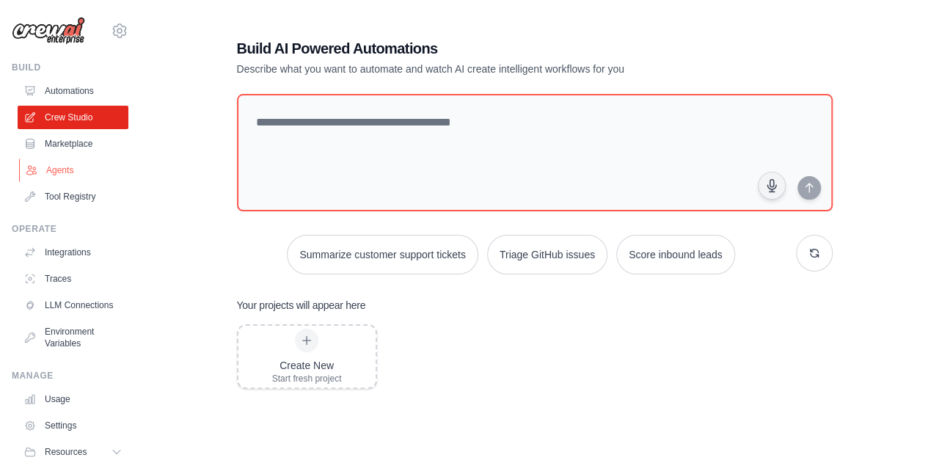
click at [65, 167] on link "Agents" at bounding box center [74, 170] width 111 height 23
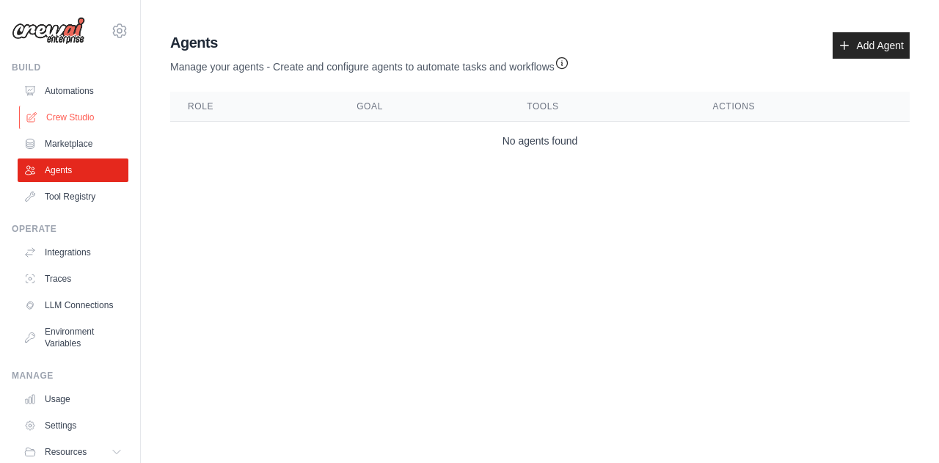
click at [66, 115] on link "Crew Studio" at bounding box center [74, 117] width 111 height 23
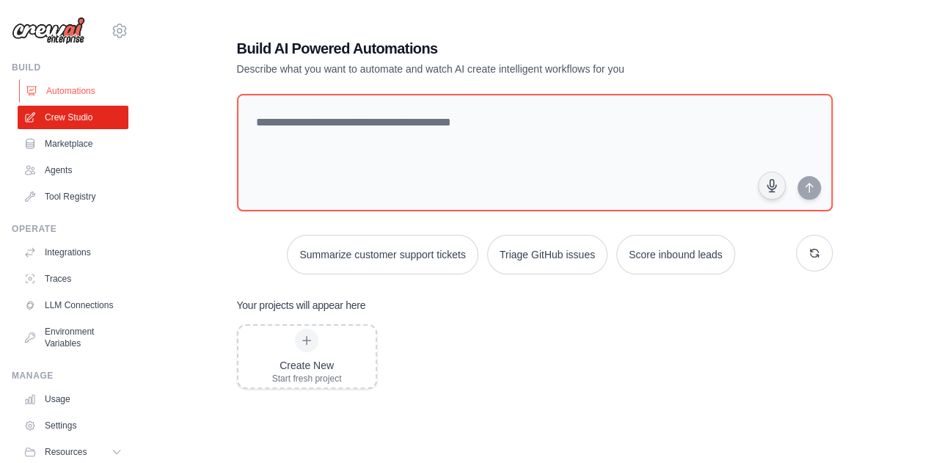
click at [73, 88] on link "Automations" at bounding box center [74, 90] width 111 height 23
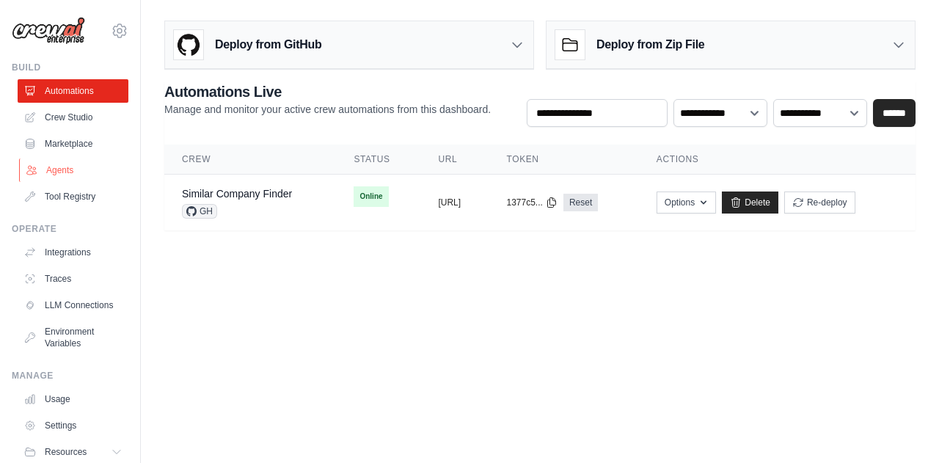
click at [51, 168] on link "Agents" at bounding box center [74, 170] width 111 height 23
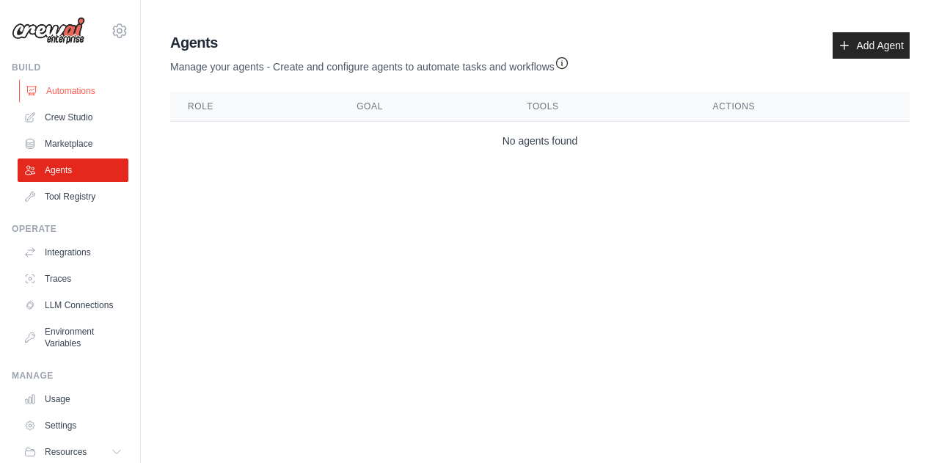
click at [73, 90] on link "Automations" at bounding box center [74, 90] width 111 height 23
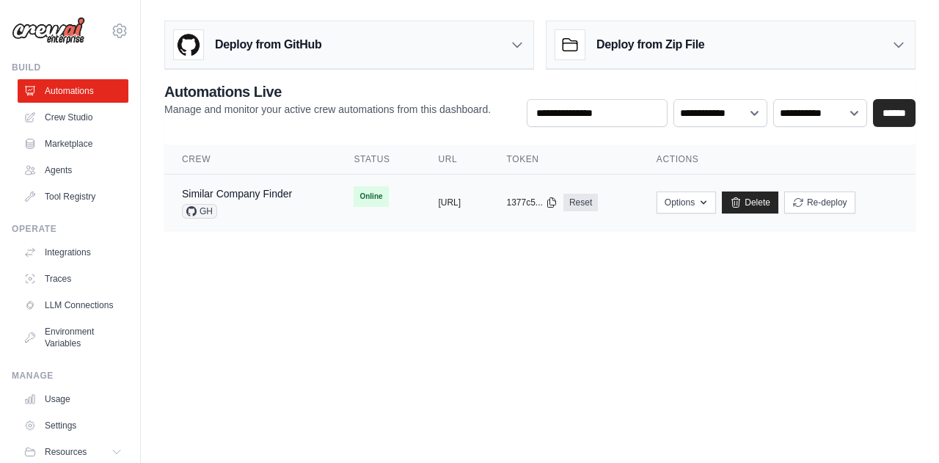
click at [275, 200] on div "Similar Company Finder GH" at bounding box center [237, 202] width 110 height 32
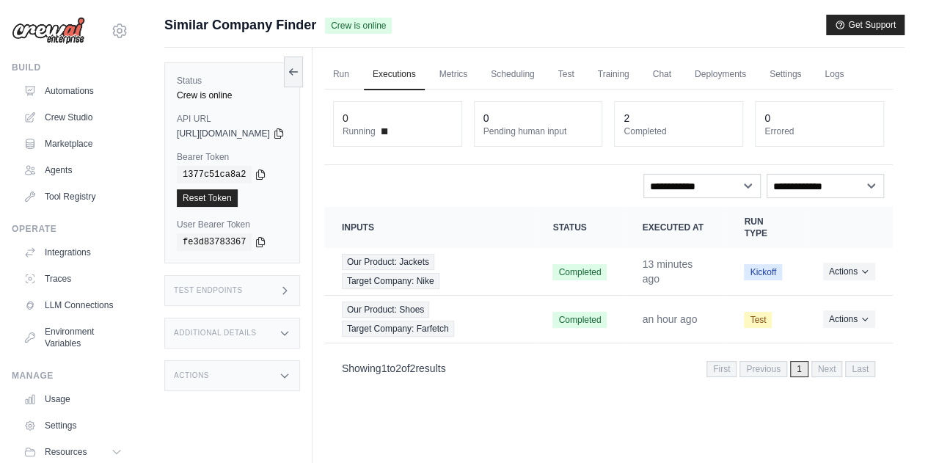
click at [272, 297] on div "Test Endpoints" at bounding box center [232, 290] width 136 height 31
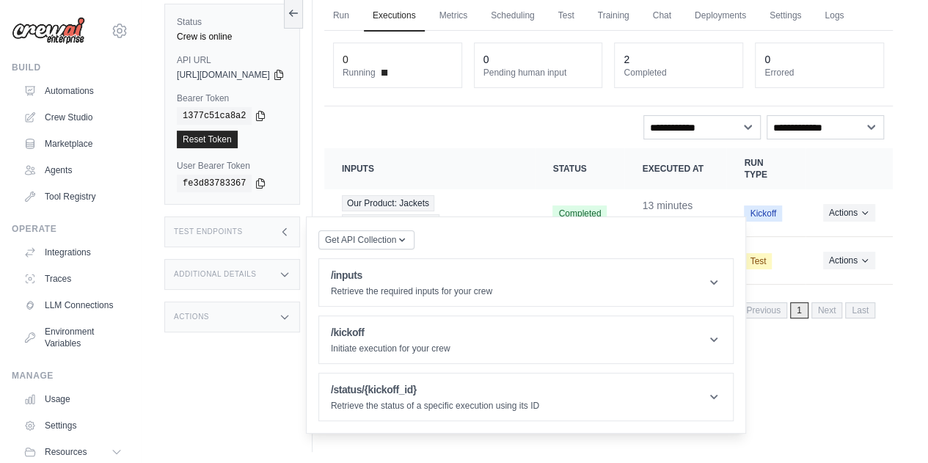
scroll to position [62, 0]
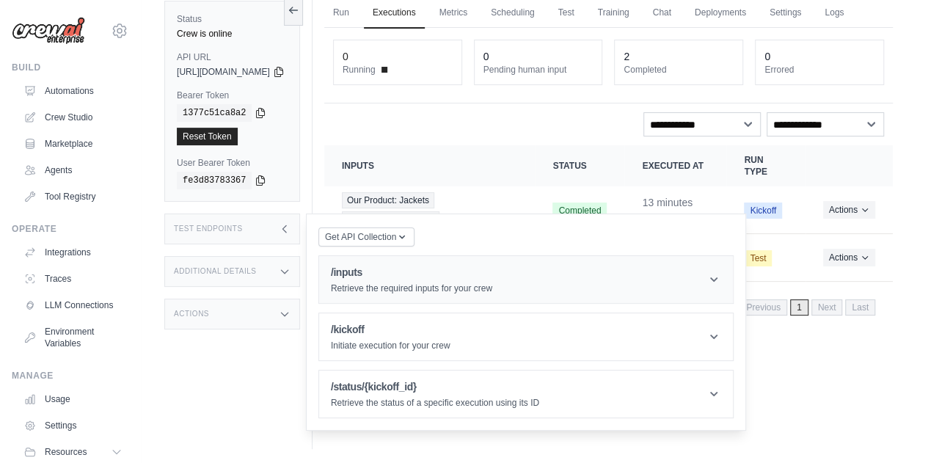
click at [487, 271] on h1 "/inputs" at bounding box center [411, 272] width 161 height 15
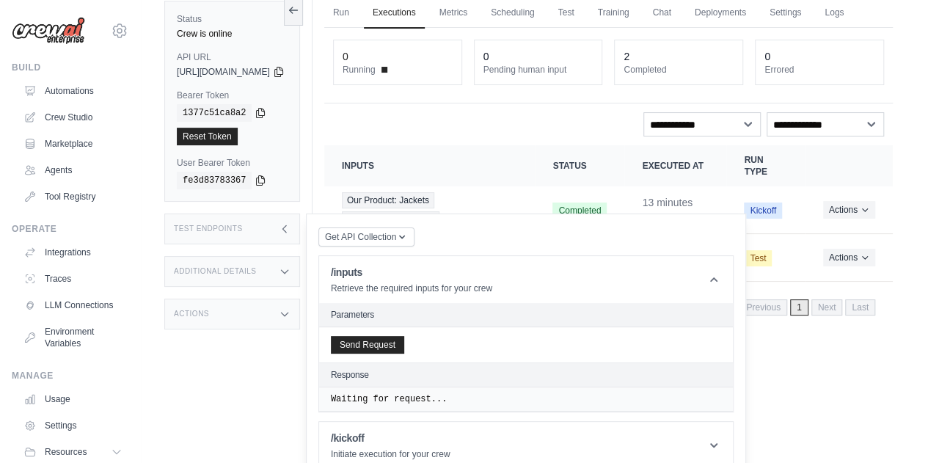
scroll to position [134, 0]
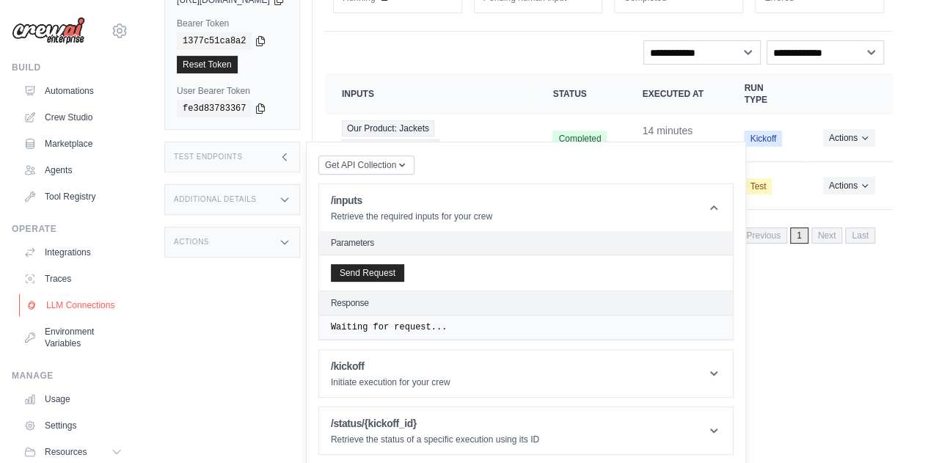
click at [82, 300] on link "LLM Connections" at bounding box center [74, 305] width 111 height 23
